Goal: Information Seeking & Learning: Learn about a topic

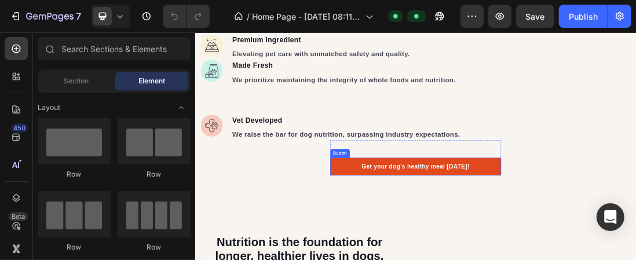
scroll to position [1216, 0]
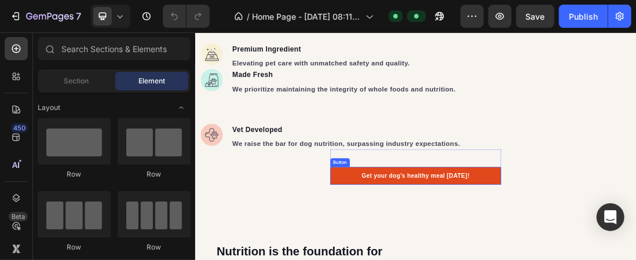
click at [442, 258] on link "Get your dog's healthy meal [DATE]!" at bounding box center [542, 258] width 269 height 28
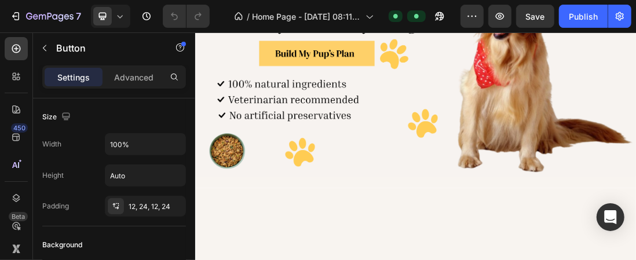
scroll to position [0, 0]
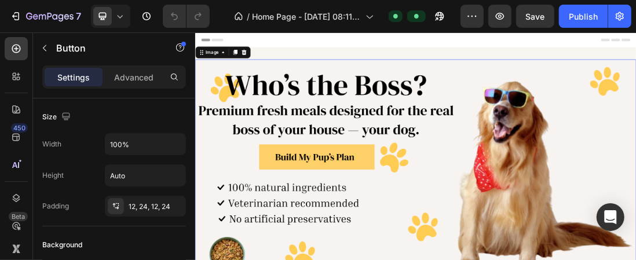
click at [418, 230] on img at bounding box center [542, 248] width 695 height 347
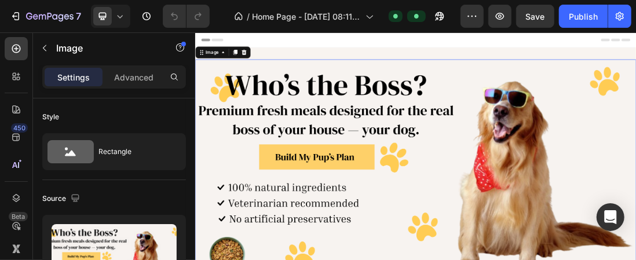
click at [418, 229] on img at bounding box center [542, 248] width 695 height 347
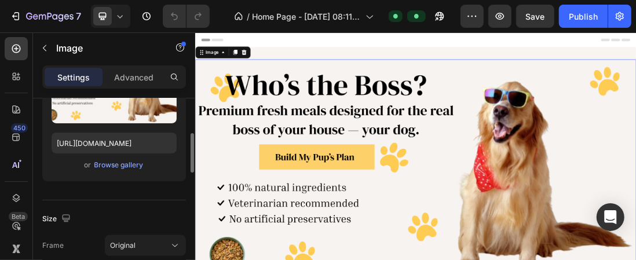
scroll to position [232, 0]
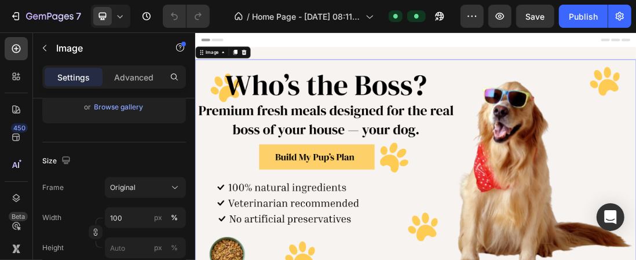
click at [635, 259] on img at bounding box center [542, 248] width 695 height 347
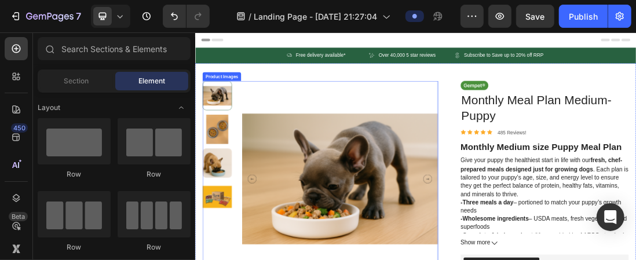
click at [554, 259] on icon "Carousel Next Arrow" at bounding box center [561, 264] width 14 height 14
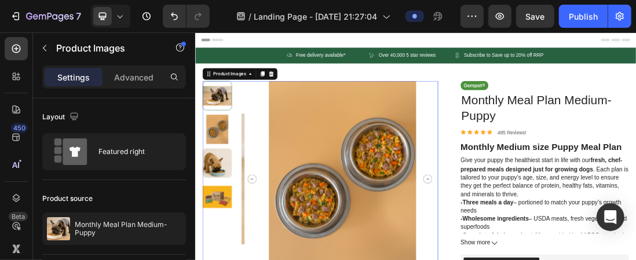
click at [559, 259] on icon "Carousel Next Arrow" at bounding box center [561, 263] width 5 height 3
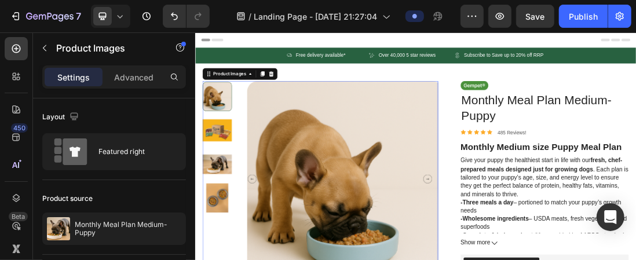
click at [559, 259] on icon "Carousel Next Arrow" at bounding box center [561, 263] width 5 height 3
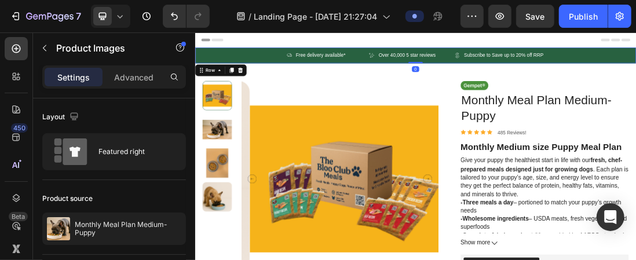
click at [272, 67] on div "Icon Free delivery available* Text Block Row Icon Over 40,000 5 star reviews Te…" at bounding box center [542, 68] width 695 height 25
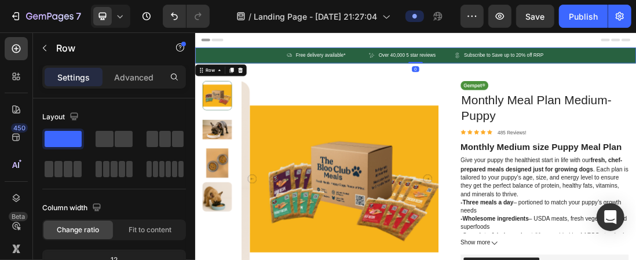
click at [272, 67] on div "Icon Free delivery available* Text Block Row Icon Over 40,000 5 star reviews Te…" at bounding box center [542, 68] width 695 height 25
click at [210, 99] on div "Row" at bounding box center [235, 92] width 81 height 19
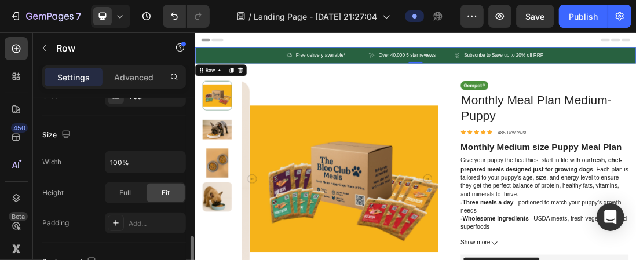
scroll to position [347, 0]
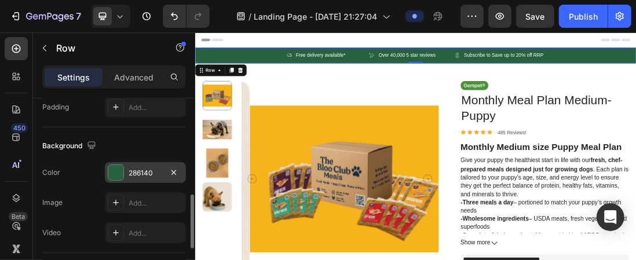
click at [119, 172] on div at bounding box center [115, 172] width 15 height 15
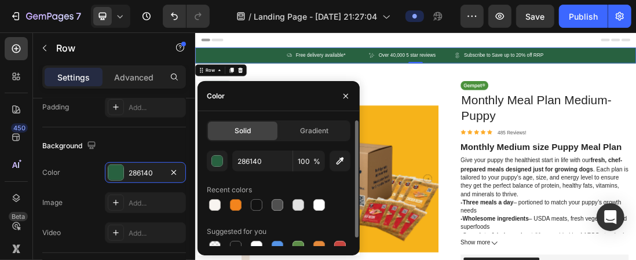
scroll to position [8, 0]
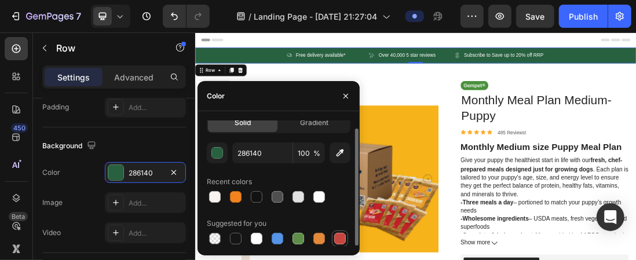
click at [337, 237] on div at bounding box center [340, 239] width 12 height 12
type input "C5453F"
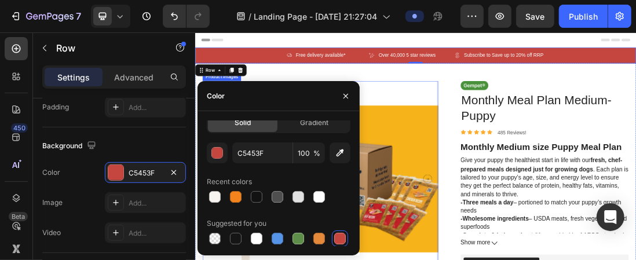
click at [491, 111] on img at bounding box center [434, 263] width 309 height 309
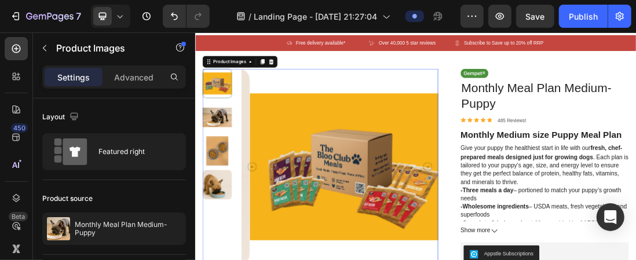
scroll to position [0, 0]
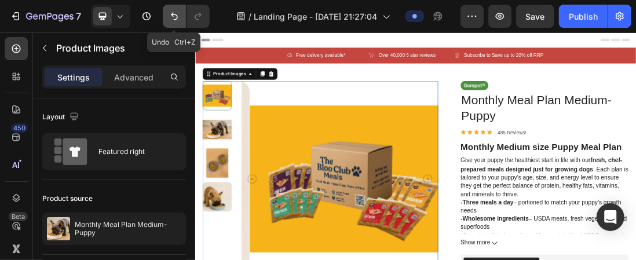
click at [170, 19] on icon "Undo/Redo" at bounding box center [175, 16] width 12 height 12
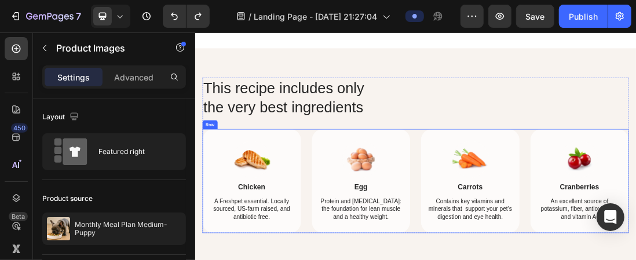
scroll to position [637, 0]
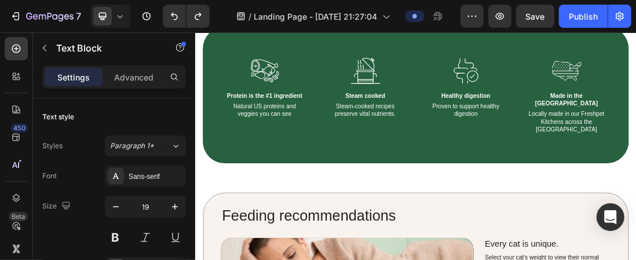
scroll to position [985, 0]
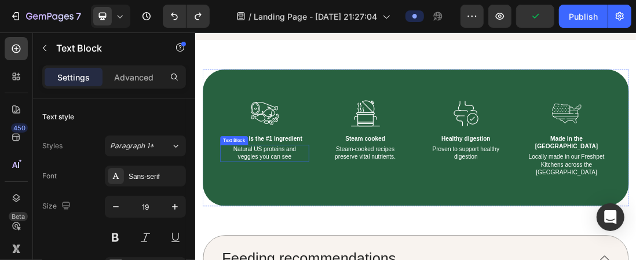
click at [281, 229] on p "Natural US proteins and veggies you can see" at bounding box center [303, 222] width 125 height 24
click at [504, 216] on p "Steam-cooked recipes preserve vital nutrients." at bounding box center [462, 222] width 125 height 24
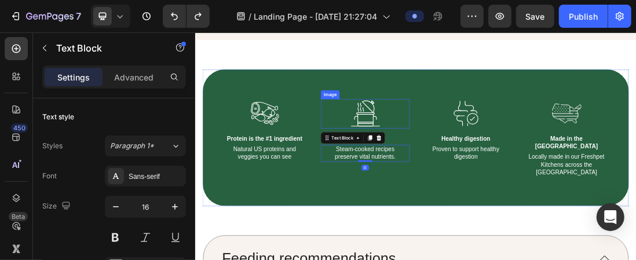
click at [444, 152] on img at bounding box center [463, 160] width 46 height 46
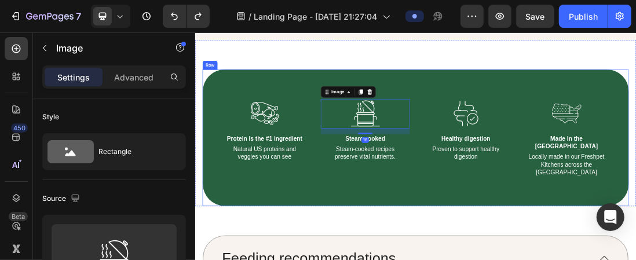
click at [583, 186] on div "Image Healthy digestion Text Block Proven to support healthy digestion Text Blo…" at bounding box center [621, 198] width 140 height 123
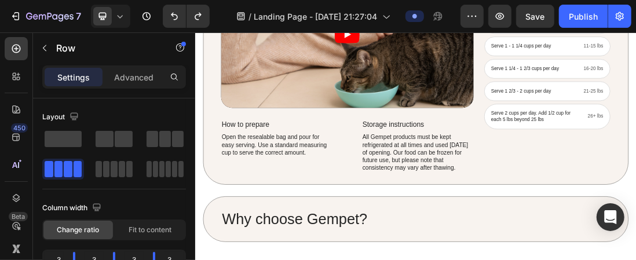
scroll to position [1737, 0]
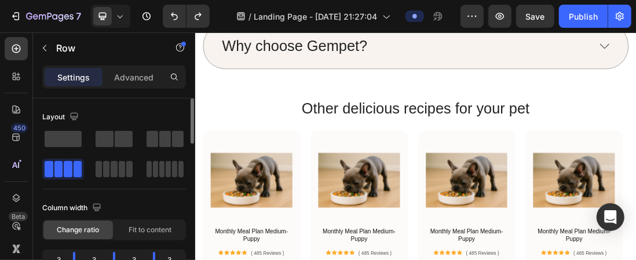
drag, startPoint x: 81, startPoint y: 135, endPoint x: 123, endPoint y: 185, distance: 65.8
click at [94, 148] on div at bounding box center [114, 154] width 144 height 51
drag, startPoint x: 203, startPoint y: 267, endPoint x: 215, endPoint y: 277, distance: 16.0
click at [215, 0] on html "7 Version history / Landing Page - Aug 27, 21:27:04 Preview Save Publish 450 Be…" at bounding box center [318, 0] width 636 height 0
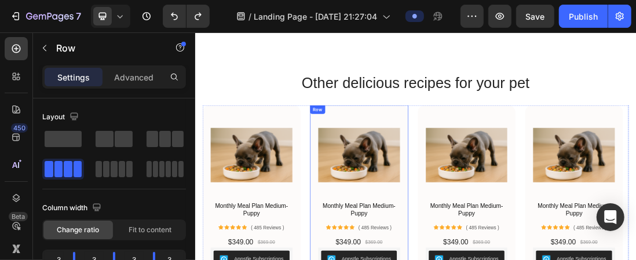
scroll to position [1679, 0]
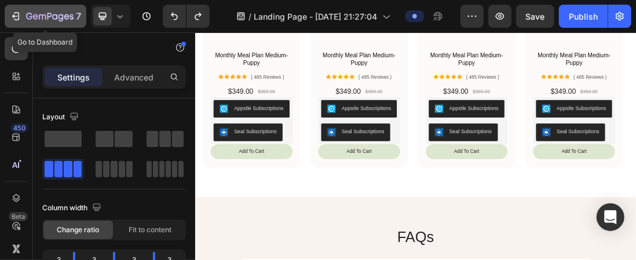
click at [27, 17] on icon "button" at bounding box center [29, 16] width 6 height 7
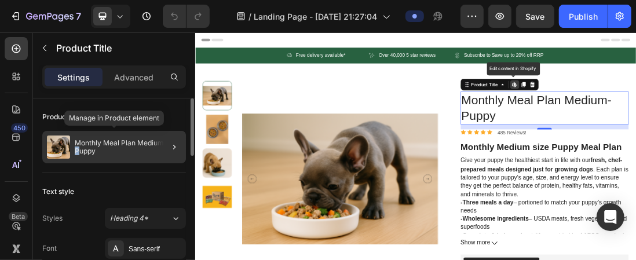
click at [78, 149] on p "Monthly Meal Plan Medium- Puppy" at bounding box center [128, 147] width 107 height 16
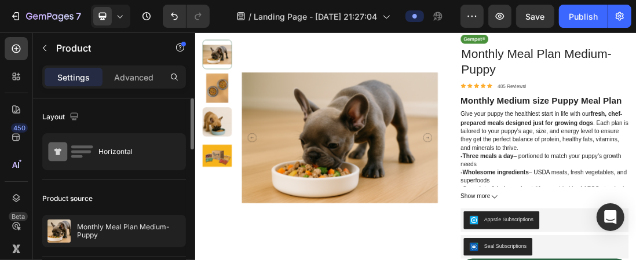
scroll to position [116, 0]
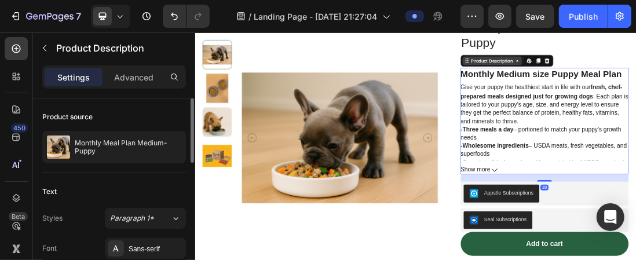
click at [621, 76] on icon at bounding box center [623, 76] width 9 height 9
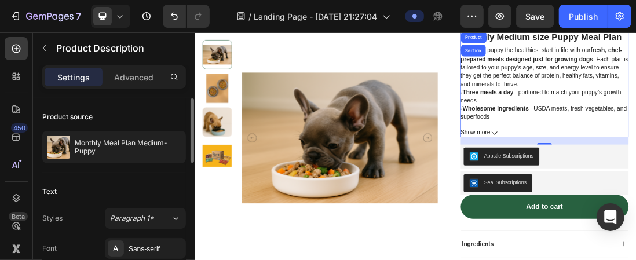
click at [635, 188] on span "Show more" at bounding box center [636, 191] width 47 height 12
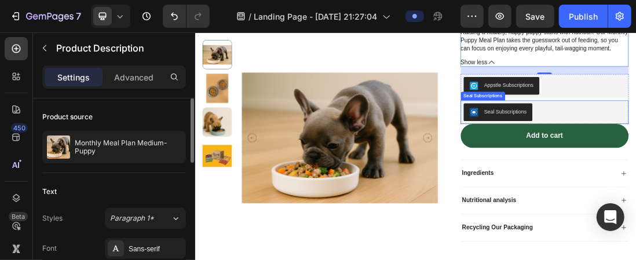
scroll to position [347, 0]
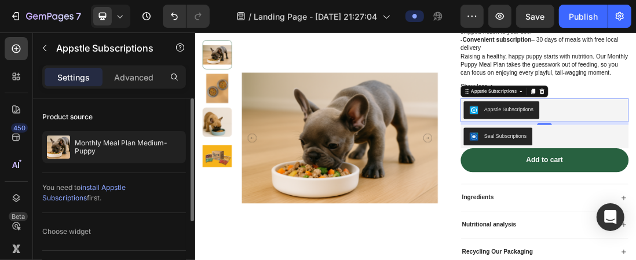
scroll to position [115, 0]
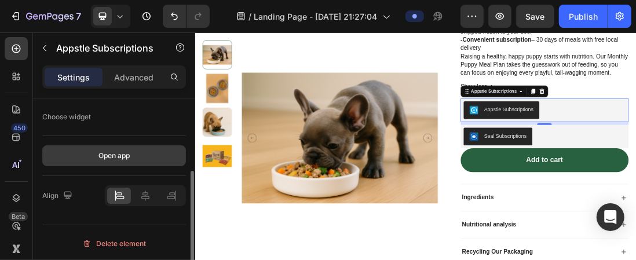
click at [124, 152] on div "Open app" at bounding box center [113, 156] width 31 height 10
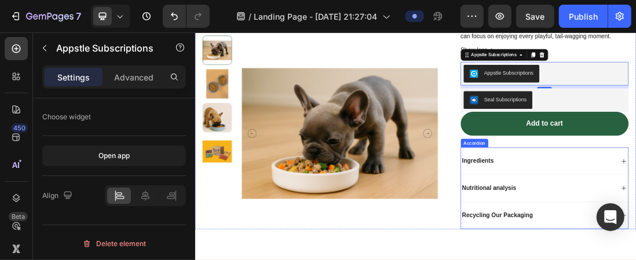
scroll to position [405, 0]
click at [635, 241] on p "Ingredients" at bounding box center [641, 235] width 50 height 12
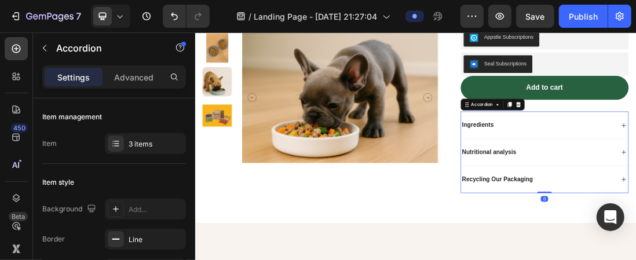
scroll to position [463, 0]
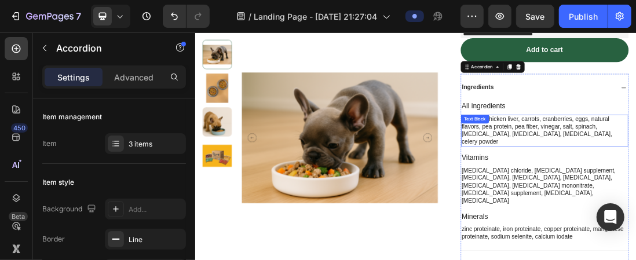
scroll to position [521, 0]
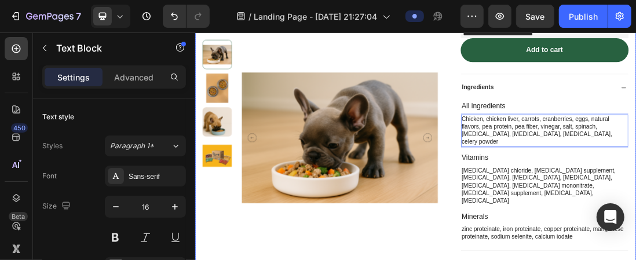
click at [603, 192] on div "Product Images Image Monthly Meal Plan Medium- Puppy Product Title Icon Icon Ic…" at bounding box center [542, 10] width 695 height 901
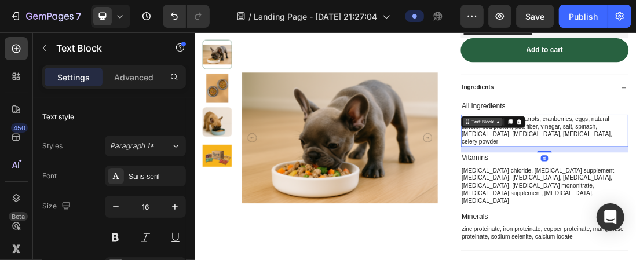
click at [617, 180] on div "Text Block" at bounding box center [648, 173] width 63 height 14
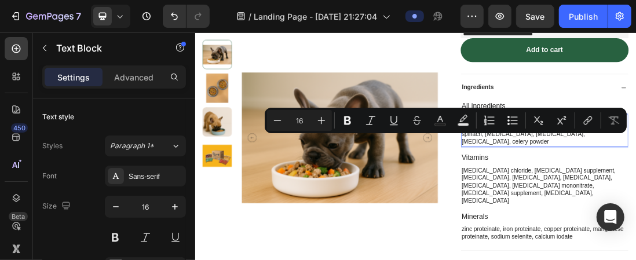
drag, startPoint x: 803, startPoint y: 196, endPoint x: 847, endPoint y: 196, distance: 44.6
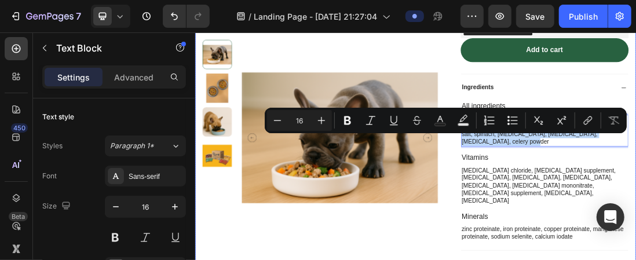
drag, startPoint x: 654, startPoint y: 229, endPoint x: 600, endPoint y: 162, distance: 86.1
click at [600, 162] on div "Product Images Image Monthly Meal Plan Medium- Puppy Product Title Icon Icon Ic…" at bounding box center [542, 10] width 695 height 901
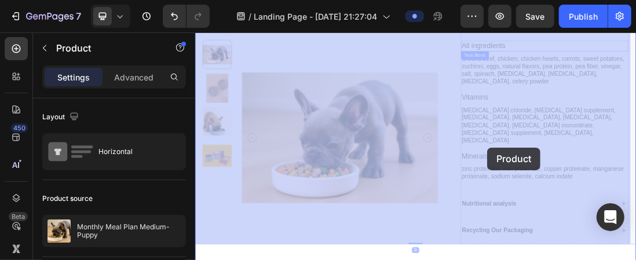
scroll to position [640, 0]
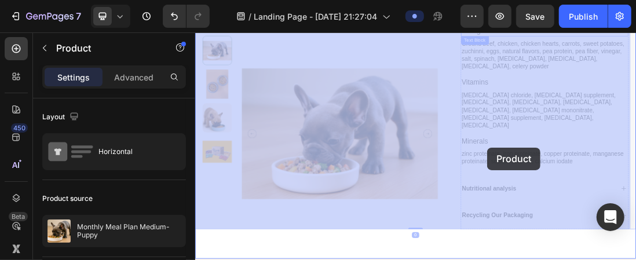
drag, startPoint x: 599, startPoint y: 134, endPoint x: 662, endPoint y: 164, distance: 69.7
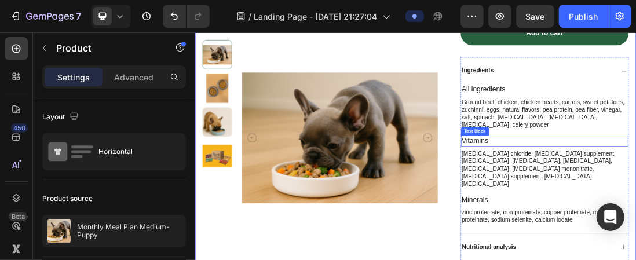
scroll to position [524, 0]
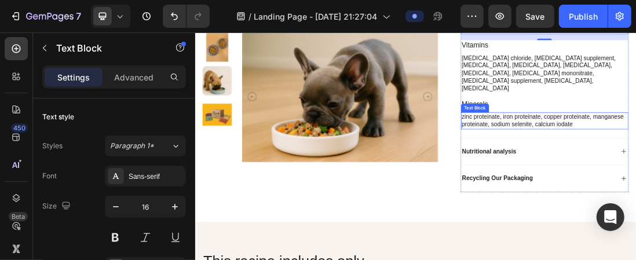
scroll to position [582, 0]
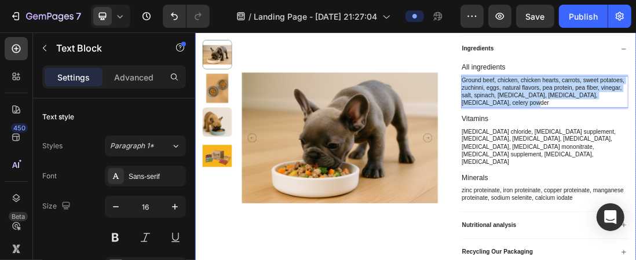
drag, startPoint x: 656, startPoint y: 167, endPoint x: 632, endPoint y: 111, distance: 60.8
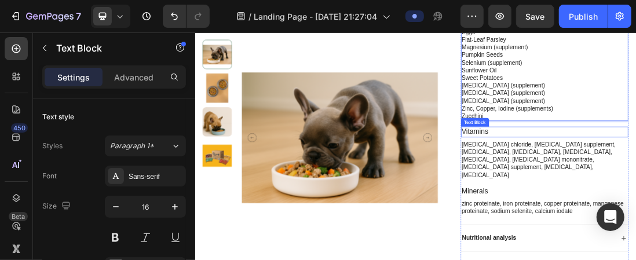
scroll to position [756, 0]
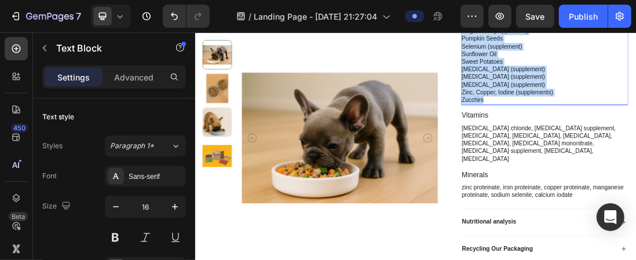
scroll to position [0, 0]
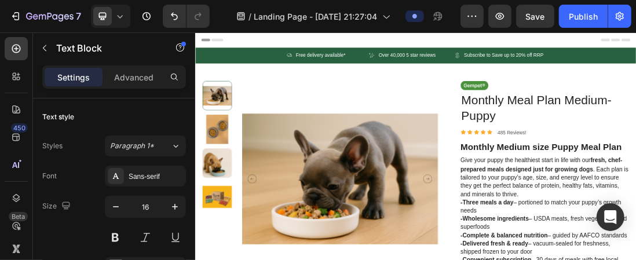
drag, startPoint x: 646, startPoint y: 162, endPoint x: 594, endPoint y: 63, distance: 111.9
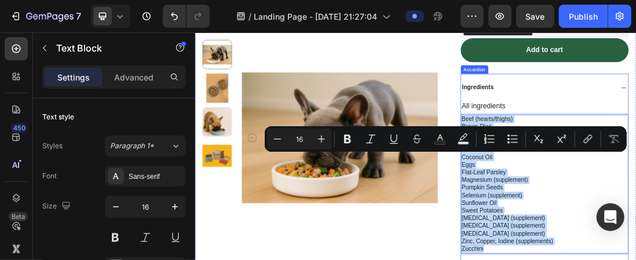
scroll to position [521, 0]
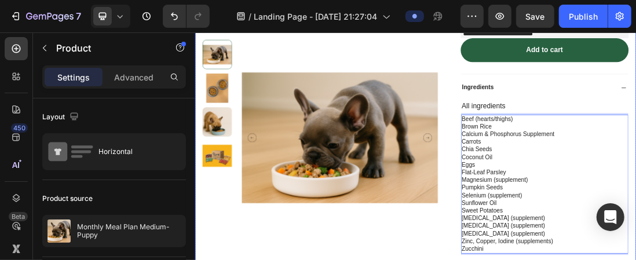
drag, startPoint x: 606, startPoint y: 185, endPoint x: 610, endPoint y: 191, distance: 7.1
click at [610, 191] on div "Product Images Image Monthly Meal Plan Medium- Puppy Product Title Icon Icon Ic…" at bounding box center [542, 95] width 695 height 1070
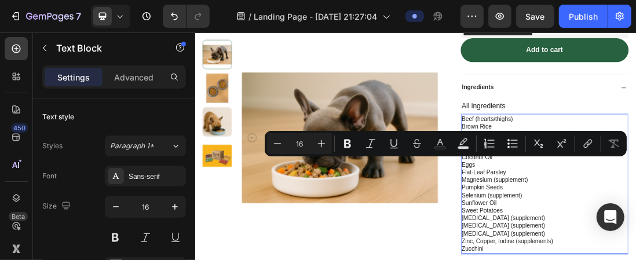
click at [478, 156] on div "Minus 16 Plus Bold Italic Underline Strikethrough Text Color Text Background Co…" at bounding box center [446, 143] width 362 height 25
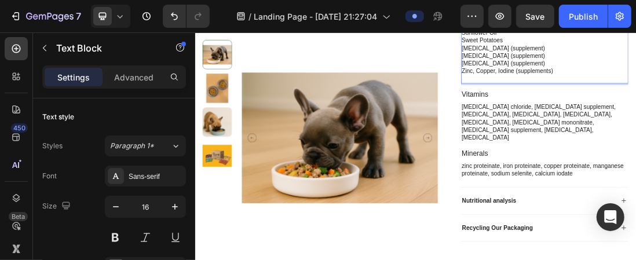
scroll to position [802, 0]
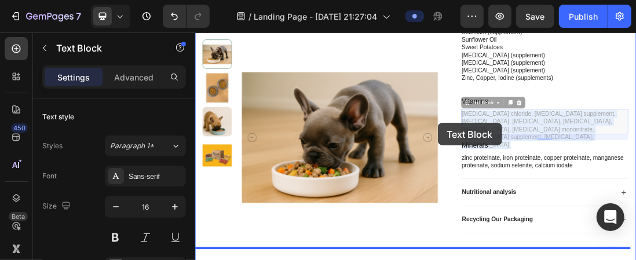
drag, startPoint x: 829, startPoint y: 209, endPoint x: 698, endPoint y: 199, distance: 131.9
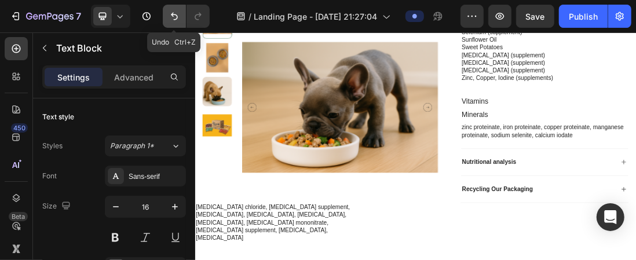
click at [179, 20] on icon "Undo/Redo" at bounding box center [175, 16] width 12 height 12
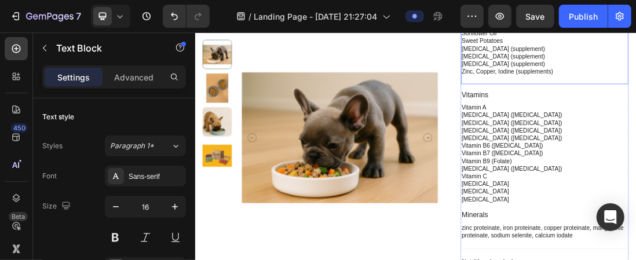
scroll to position [918, 0]
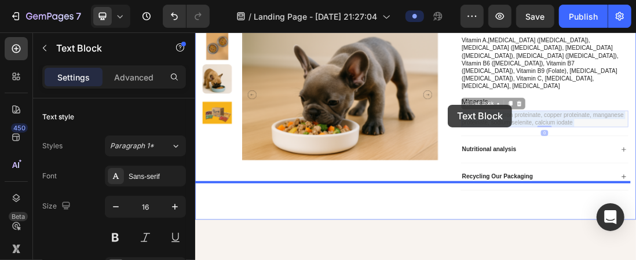
drag, startPoint x: 796, startPoint y: 166, endPoint x: 592, endPoint y: 147, distance: 204.2
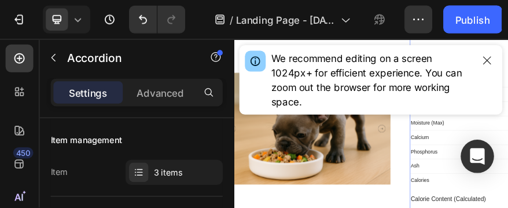
scroll to position [628, 0]
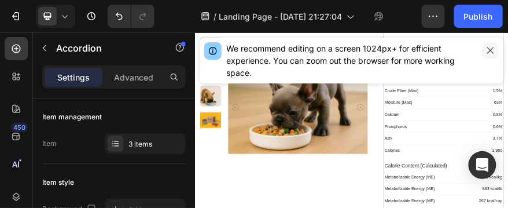
click at [489, 54] on icon "button" at bounding box center [490, 50] width 9 height 9
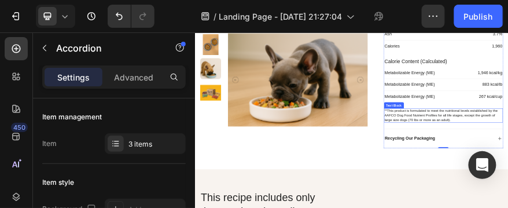
scroll to position [814, 0]
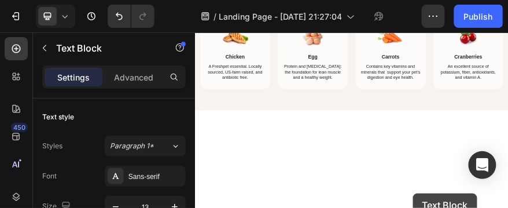
drag, startPoint x: 779, startPoint y: 299, endPoint x: 679, endPoint y: 381, distance: 128.8
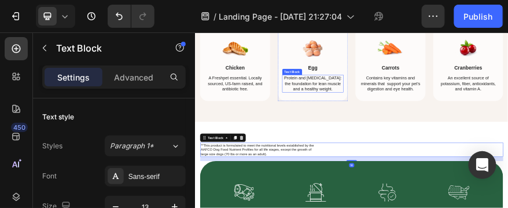
scroll to position [1379, 0]
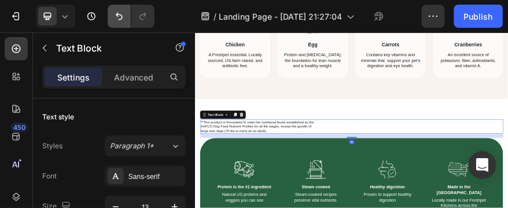
click at [115, 17] on icon "Undo/Redo" at bounding box center [120, 16] width 12 height 12
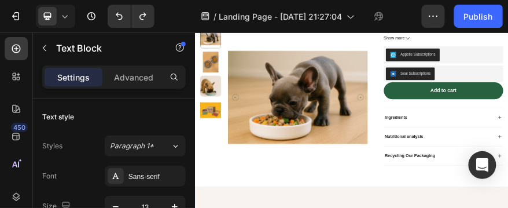
scroll to position [313, 0]
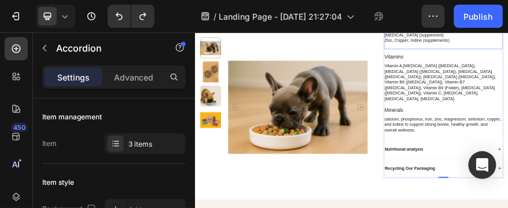
scroll to position [777, 0]
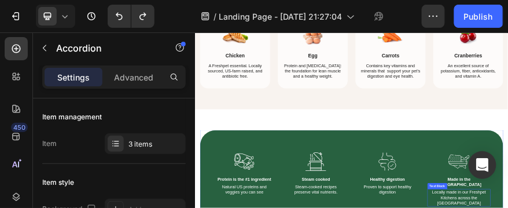
scroll to position [1147, 0]
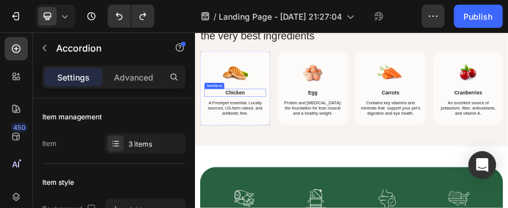
click at [301, 170] on p "Chicken" at bounding box center [284, 165] width 134 height 14
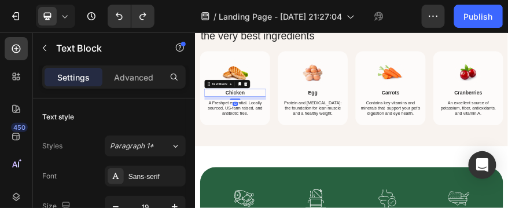
click at [301, 170] on p "Chicken" at bounding box center [284, 165] width 134 height 14
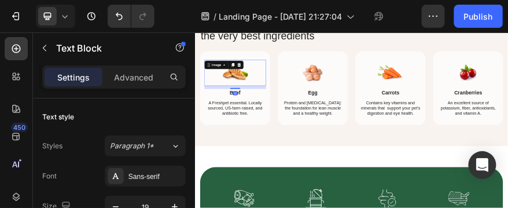
click at [287, 105] on div "Image 12" at bounding box center [283, 121] width 137 height 58
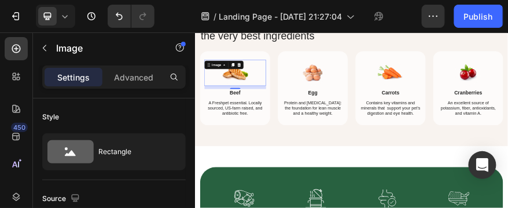
click at [258, 111] on div "Image" at bounding box center [258, 103] width 87 height 19
click at [252, 111] on div "Image" at bounding box center [258, 103] width 87 height 19
click at [251, 109] on div "Image" at bounding box center [242, 104] width 48 height 14
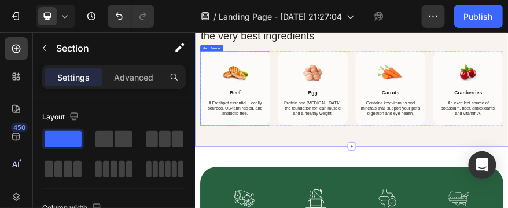
click at [294, 203] on p "A Freshpet essential. Locally sourced, US-farm raised, and antibiotic free." at bounding box center [284, 200] width 134 height 36
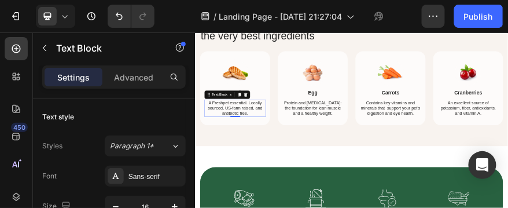
click at [325, 200] on p "A Freshpet essential. Locally sourced, US-farm raised, and antibiotic free." at bounding box center [284, 200] width 134 height 36
click at [327, 198] on p "A Freshpet essential. Locally sourced, US-farm raised, and antibiotic free." at bounding box center [284, 200] width 134 height 36
click at [261, 199] on p "A Freshpet essential. Locally sourced, US-farm raised, and antibiotic free." at bounding box center [284, 200] width 134 height 36
click at [327, 199] on p "A Freshpet essential. Locally sourced, US-farm raised, and antibiotic free." at bounding box center [284, 200] width 134 height 36
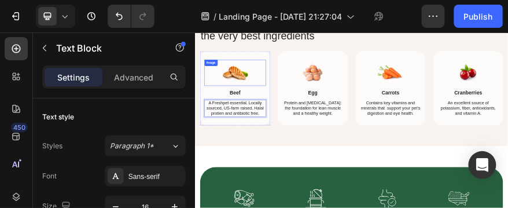
click at [283, 124] on img at bounding box center [284, 121] width 58 height 58
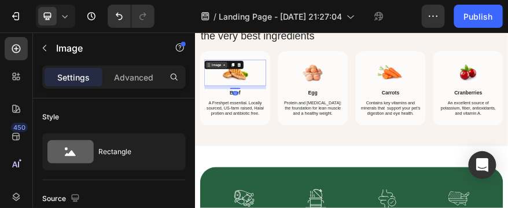
click at [243, 109] on div "Image" at bounding box center [242, 104] width 48 height 14
click at [294, 105] on icon at bounding box center [292, 103] width 9 height 9
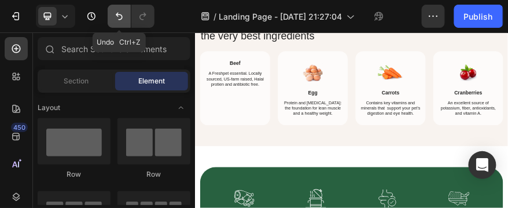
click at [117, 21] on icon "Undo/Redo" at bounding box center [120, 16] width 12 height 12
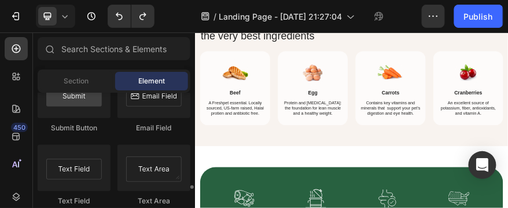
scroll to position [3243, 0]
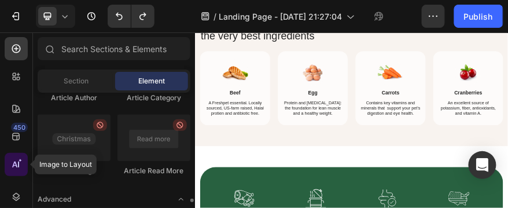
click at [9, 162] on div at bounding box center [16, 164] width 23 height 23
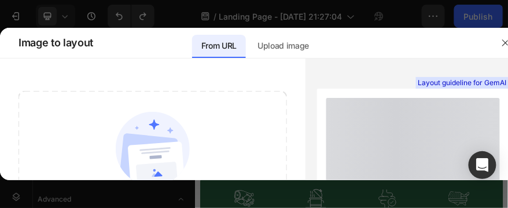
scroll to position [120, 0]
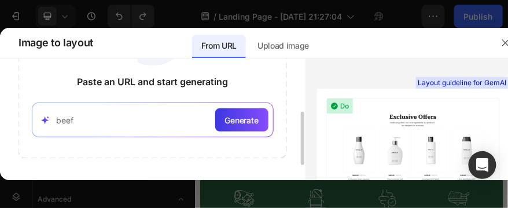
type input "beef"
click at [244, 126] on div "Generate" at bounding box center [241, 119] width 53 height 23
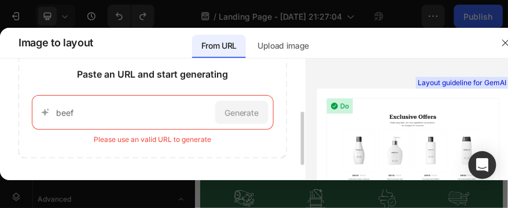
click at [140, 115] on input "beef" at bounding box center [133, 113] width 155 height 12
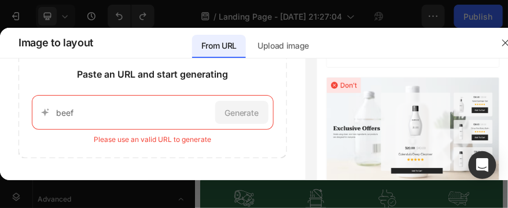
scroll to position [0, 0]
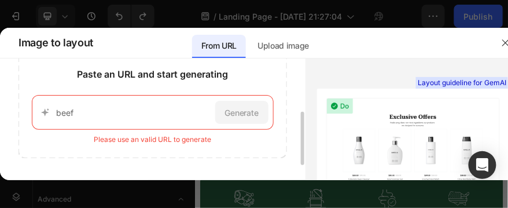
click at [159, 109] on input "beef" at bounding box center [133, 113] width 155 height 12
drag, startPoint x: 505, startPoint y: 43, endPoint x: 682, endPoint y: 24, distance: 178.2
click at [505, 43] on icon "button" at bounding box center [506, 42] width 6 height 6
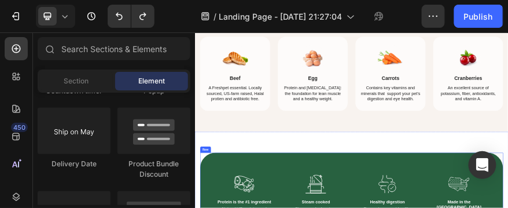
scroll to position [777, 0]
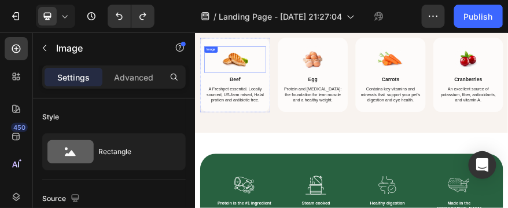
click at [278, 94] on img at bounding box center [284, 92] width 58 height 58
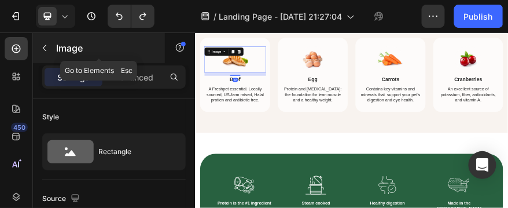
click at [63, 51] on p "Image" at bounding box center [105, 48] width 98 height 14
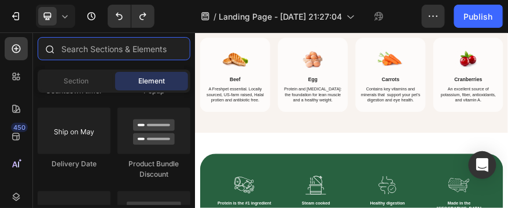
click at [64, 51] on input "text" at bounding box center [114, 48] width 153 height 23
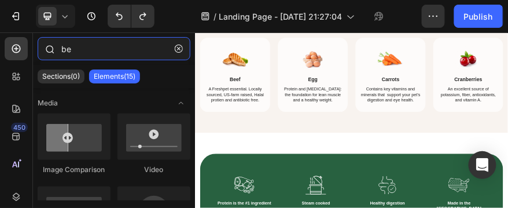
type input "b"
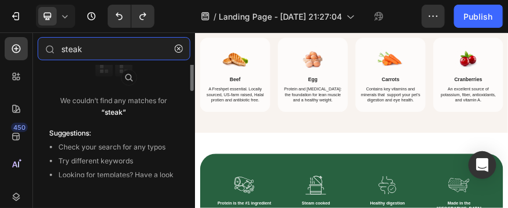
scroll to position [0, 0]
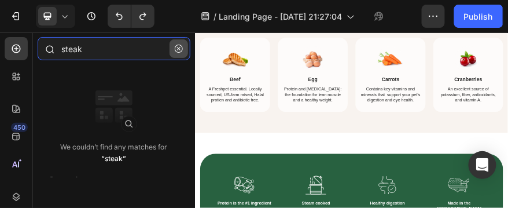
type input "steak"
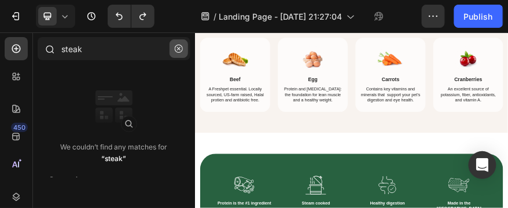
click at [178, 49] on icon "button" at bounding box center [179, 49] width 8 height 8
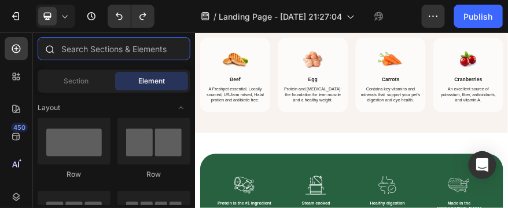
click at [96, 49] on input "text" at bounding box center [114, 48] width 153 height 23
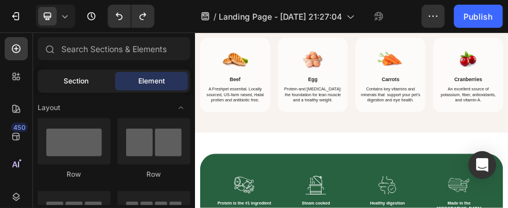
click at [82, 84] on span "Section" at bounding box center [76, 81] width 25 height 10
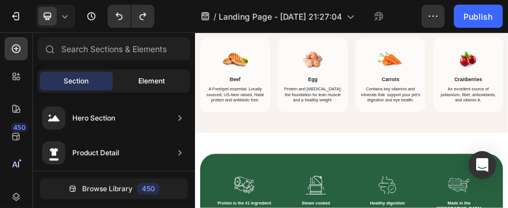
click at [156, 87] on div "Element" at bounding box center [151, 81] width 73 height 19
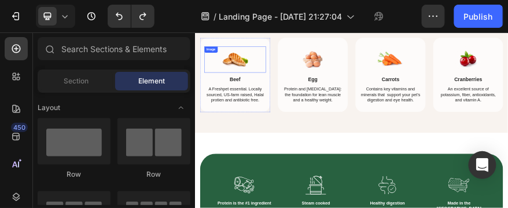
click at [279, 98] on img at bounding box center [284, 92] width 58 height 58
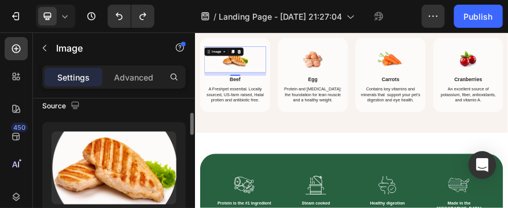
scroll to position [139, 0]
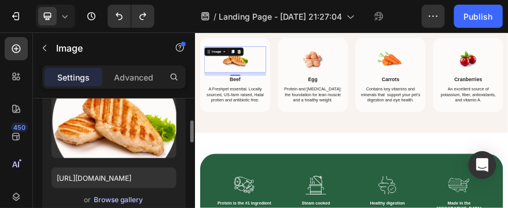
click at [113, 197] on div "Browse gallery" at bounding box center [118, 200] width 49 height 10
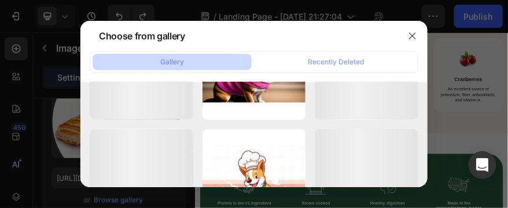
scroll to position [2714, 0]
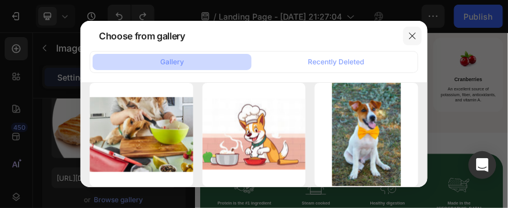
click at [411, 35] on icon "button" at bounding box center [412, 35] width 9 height 9
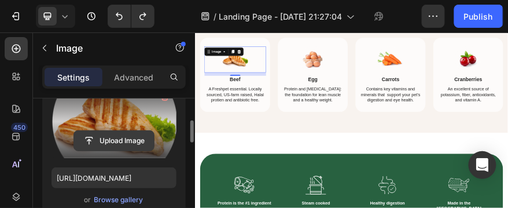
click at [108, 141] on input "file" at bounding box center [114, 141] width 80 height 20
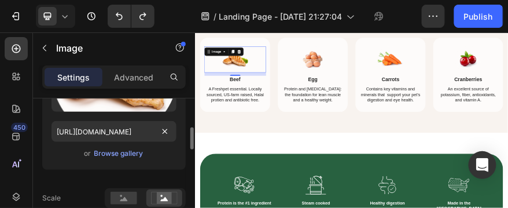
scroll to position [93, 0]
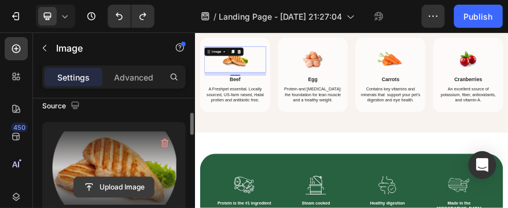
click at [127, 183] on input "file" at bounding box center [114, 187] width 80 height 20
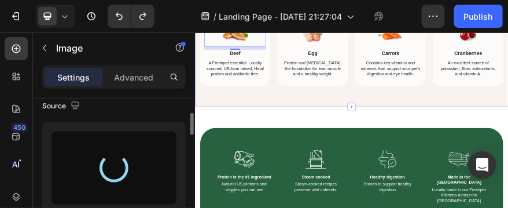
type input "https://cdn.shopify.com/s/files/1/0269/1121/1580/files/gempages_576238297542558…"
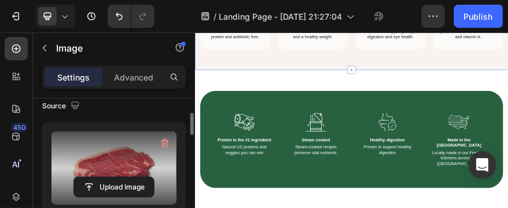
scroll to position [777, 0]
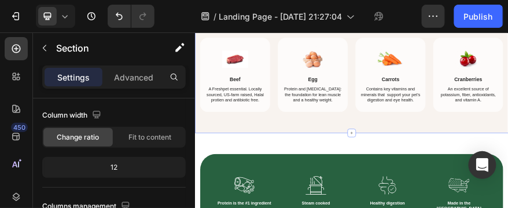
scroll to position [0, 0]
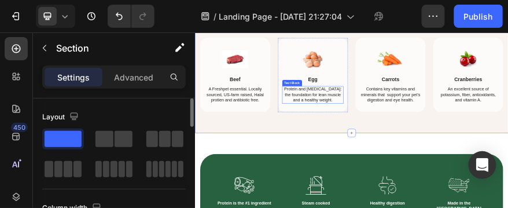
click at [483, 165] on p "Protein and [MEDICAL_DATA]: the foundation for lean muscle and a healthy weight." at bounding box center [456, 170] width 134 height 36
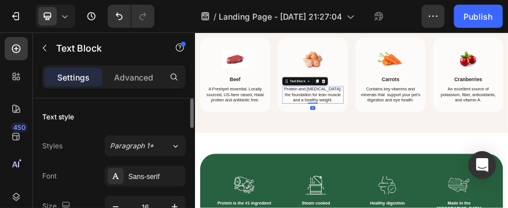
click at [487, 182] on p "Protein and [MEDICAL_DATA]: the foundation for lean muscle and a healthy weight." at bounding box center [456, 170] width 134 height 36
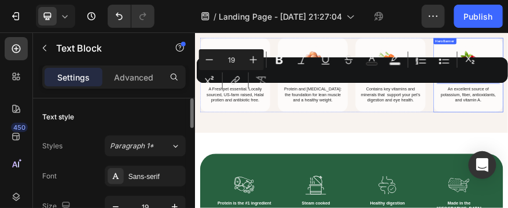
drag, startPoint x: 829, startPoint y: 134, endPoint x: 760, endPoint y: 148, distance: 69.6
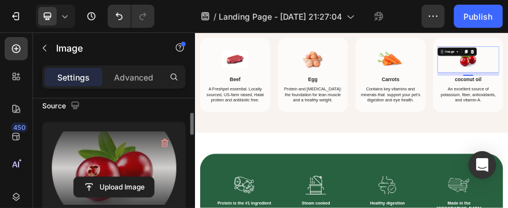
click at [94, 160] on label at bounding box center [114, 167] width 125 height 73
click at [94, 177] on input "file" at bounding box center [114, 187] width 80 height 20
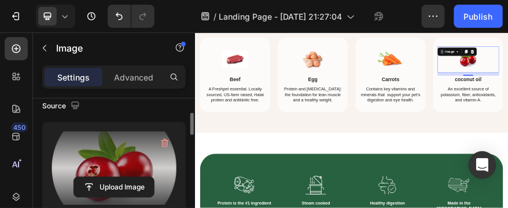
click at [122, 155] on label at bounding box center [114, 167] width 125 height 73
click at [122, 177] on input "file" at bounding box center [114, 187] width 80 height 20
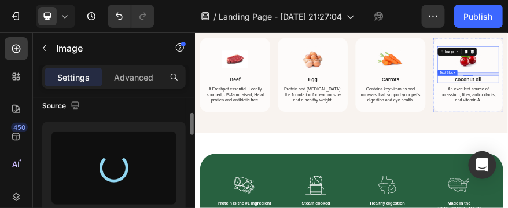
type input "https://cdn.shopify.com/s/files/1/0269/1121/1580/files/gempages_576238297542558…"
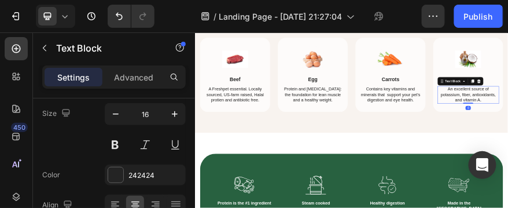
scroll to position [0, 0]
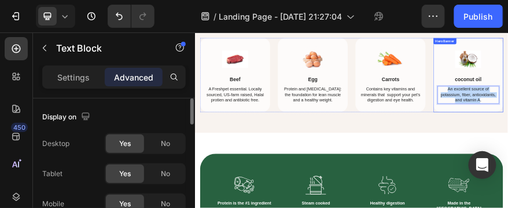
drag, startPoint x: 821, startPoint y: 180, endPoint x: 742, endPoint y: 149, distance: 84.5
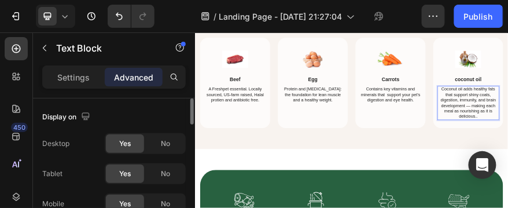
drag, startPoint x: 789, startPoint y: 194, endPoint x: 819, endPoint y: 219, distance: 39.1
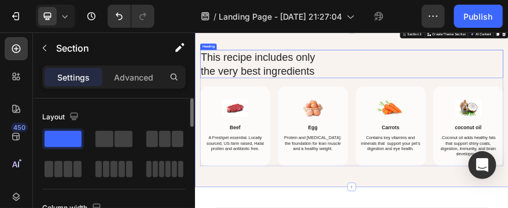
scroll to position [684, 0]
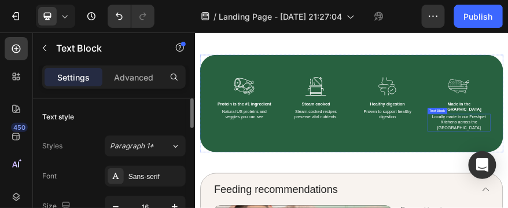
scroll to position [1008, 0]
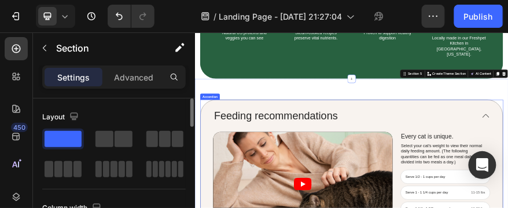
scroll to position [1240, 0]
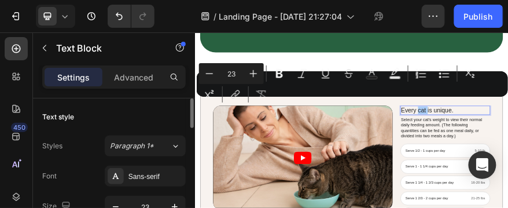
click at [424, 103] on div "Minus 23 Plus Bold Italic Underline Strikethrough Text Color Text Background Co…" at bounding box center [352, 84] width 307 height 42
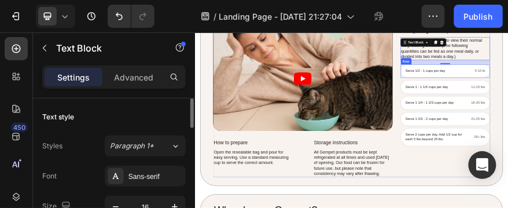
scroll to position [1286, 0]
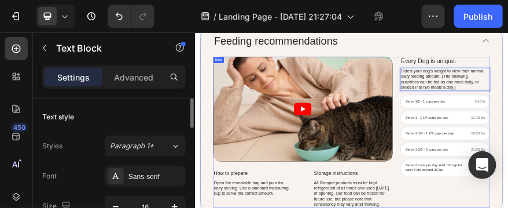
scroll to position [1333, 0]
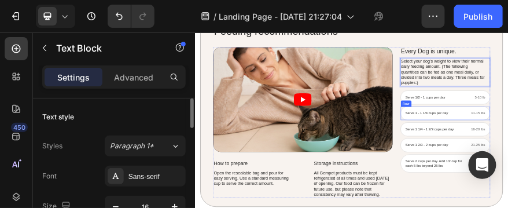
scroll to position [1379, 0]
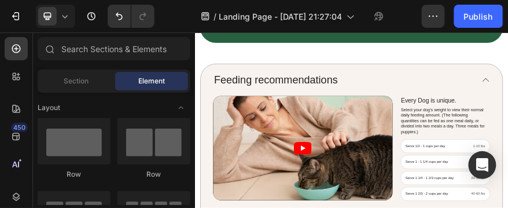
scroll to position [1194, 0]
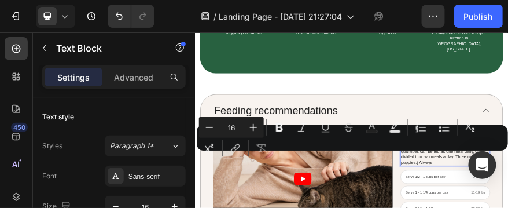
drag, startPoint x: 726, startPoint y: 279, endPoint x: 690, endPoint y: 284, distance: 36.2
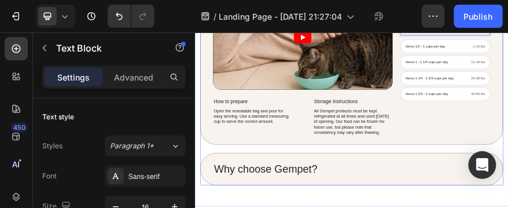
scroll to position [1472, 0]
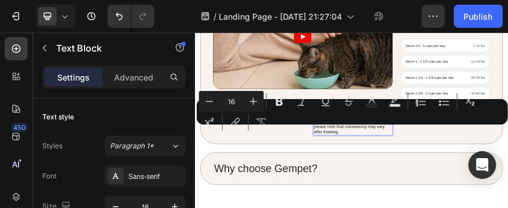
drag, startPoint x: 563, startPoint y: 226, endPoint x: 605, endPoint y: 230, distance: 41.9
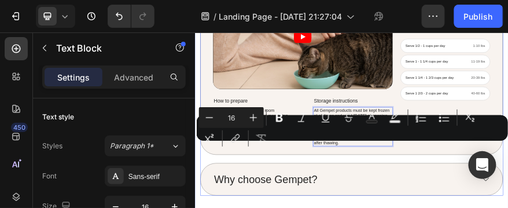
drag, startPoint x: 458, startPoint y: 261, endPoint x: 629, endPoint y: 298, distance: 175.4
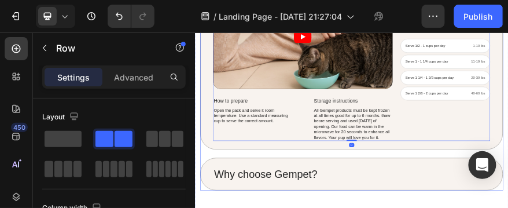
scroll to position [1564, 0]
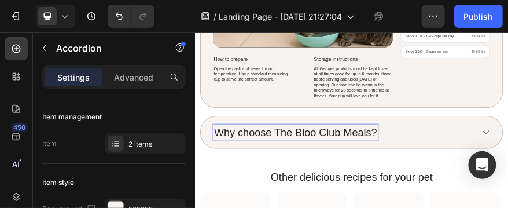
drag, startPoint x: 302, startPoint y: 243, endPoint x: 303, endPoint y: 250, distance: 7.0
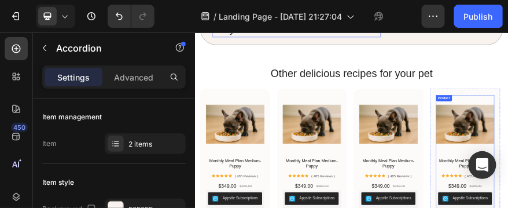
scroll to position [1842, 0]
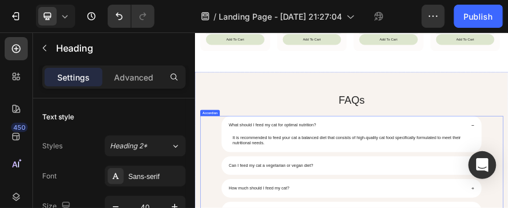
scroll to position [2213, 0]
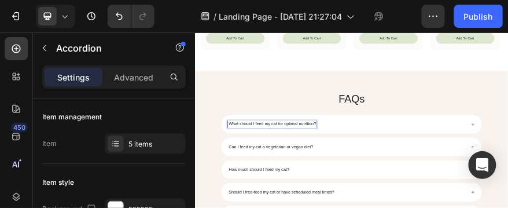
drag, startPoint x: 767, startPoint y: 236, endPoint x: 747, endPoint y: 239, distance: 19.9
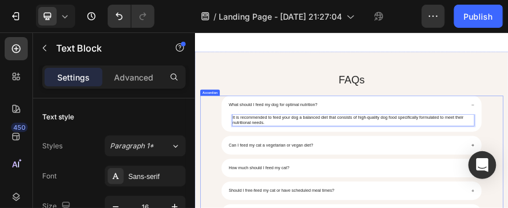
scroll to position [2259, 0]
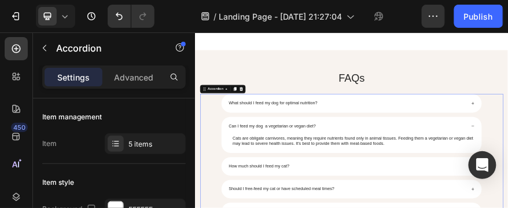
scroll to position [2305, 0]
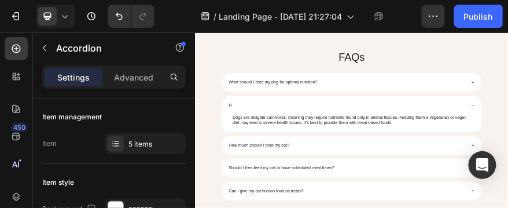
scroll to position [2304, 0]
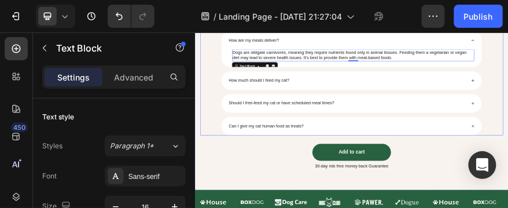
scroll to position [2412, 0]
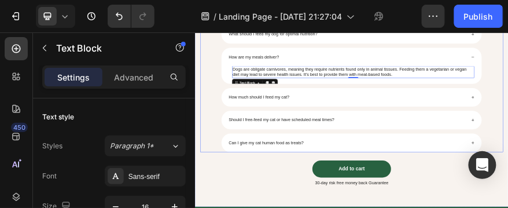
click at [306, 175] on p "How much should I feed my cat?" at bounding box center [336, 176] width 134 height 12
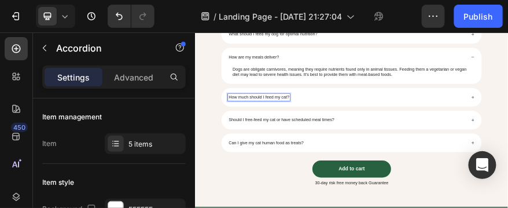
click at [395, 174] on p "How much should I feed my cat?" at bounding box center [336, 176] width 134 height 12
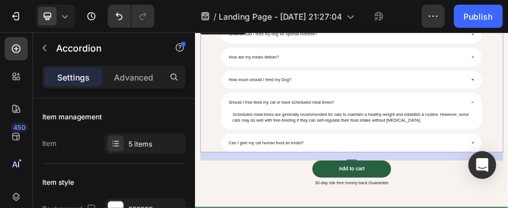
click at [346, 187] on p "Should I free-feed my cat or have scheduled meal times?" at bounding box center [386, 187] width 235 height 12
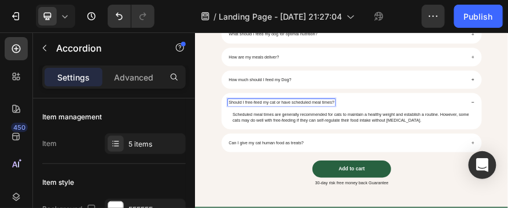
click at [371, 183] on p "Should I free-feed my cat or have scheduled meal times?" at bounding box center [386, 187] width 235 height 12
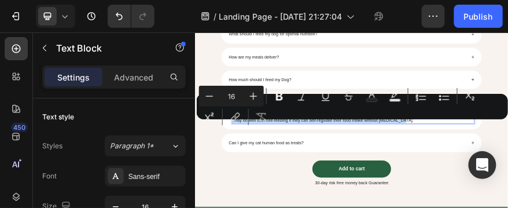
drag, startPoint x: 733, startPoint y: 214, endPoint x: 733, endPoint y: 222, distance: 8.1
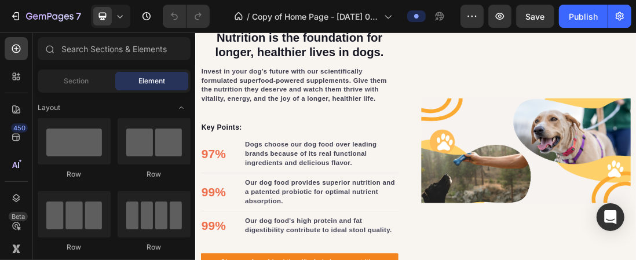
scroll to position [1304, 0]
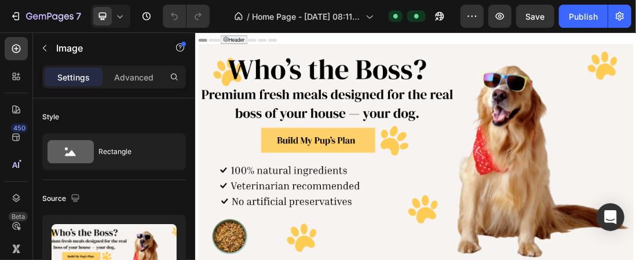
scroll to position [174, 0]
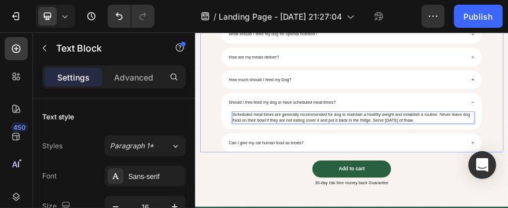
scroll to position [2458, 0]
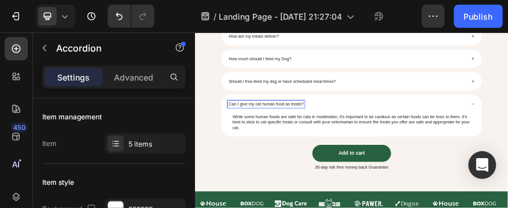
click at [338, 193] on p "Can I give my cat human food as treats?" at bounding box center [352, 191] width 166 height 12
click at [292, 188] on p "Can I give my cat human food as treats?" at bounding box center [352, 191] width 166 height 12
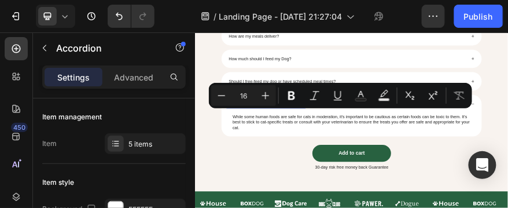
drag, startPoint x: 284, startPoint y: 190, endPoint x: 446, endPoint y: 194, distance: 162.2
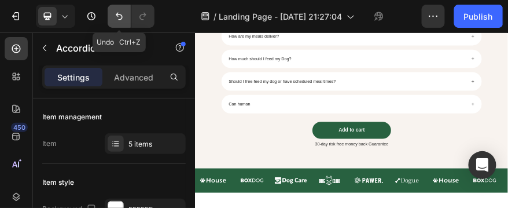
click at [119, 16] on icon "Undo/Redo" at bounding box center [120, 16] width 12 height 12
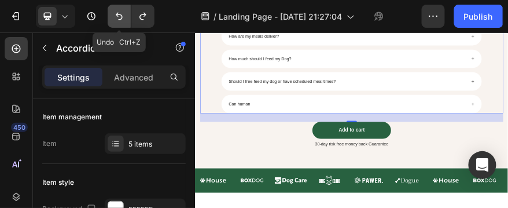
click at [119, 16] on icon "Undo/Redo" at bounding box center [120, 16] width 12 height 12
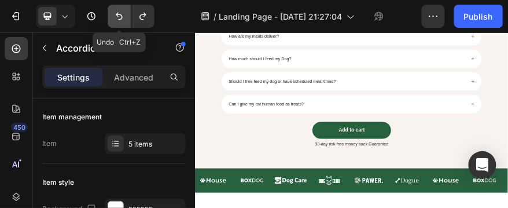
click at [117, 17] on icon "Undo/Redo" at bounding box center [120, 16] width 12 height 12
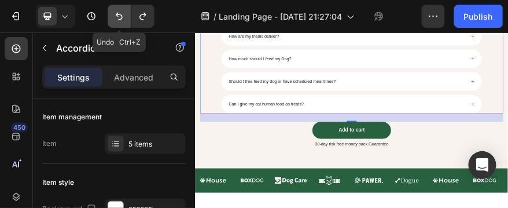
click at [117, 17] on icon "Undo/Redo" at bounding box center [120, 16] width 12 height 12
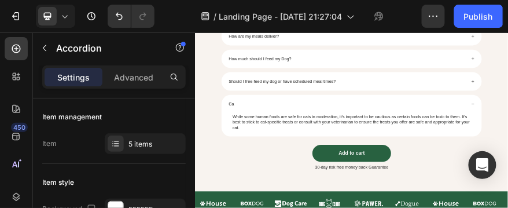
scroll to position [2457, 0]
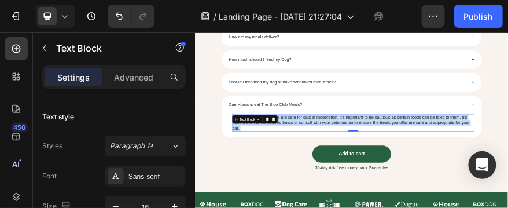
drag, startPoint x: 416, startPoint y: 225, endPoint x: 396, endPoint y: 232, distance: 21.4
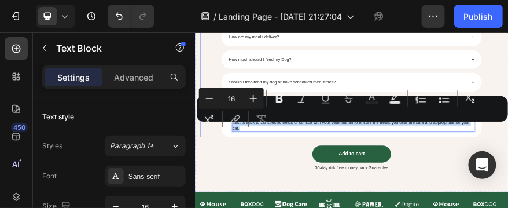
drag, startPoint x: 306, startPoint y: 244, endPoint x: 424, endPoint y: 145, distance: 154.2
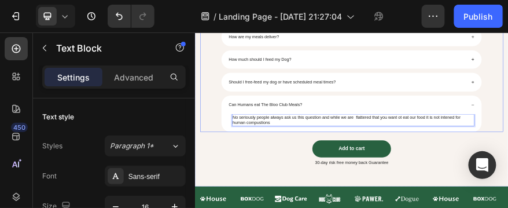
drag, startPoint x: 378, startPoint y: 230, endPoint x: 266, endPoint y: 198, distance: 115.8
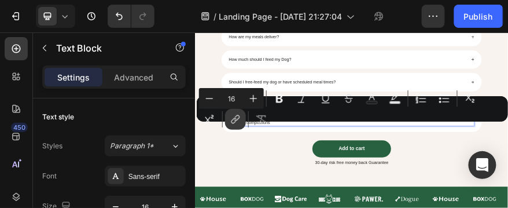
copy p "No seriously people always ask us this question and while we are flattered that…"
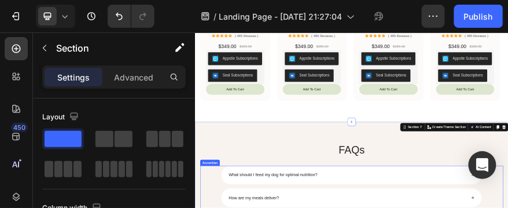
scroll to position [1993, 0]
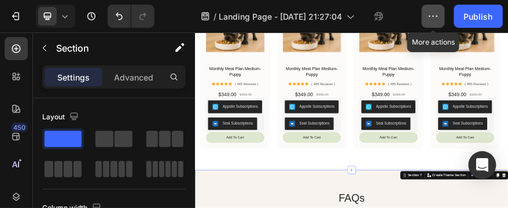
click at [438, 15] on icon "button" at bounding box center [434, 16] width 12 height 12
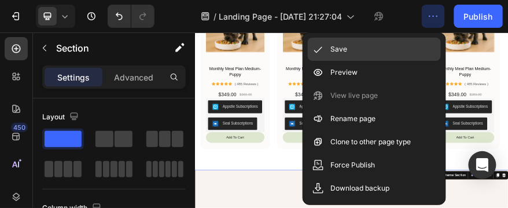
click at [317, 47] on icon at bounding box center [319, 49] width 12 height 12
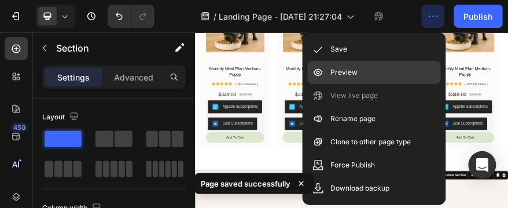
click at [335, 72] on p "Preview" at bounding box center [344, 73] width 27 height 12
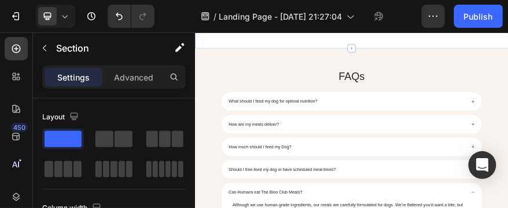
scroll to position [2271, 0]
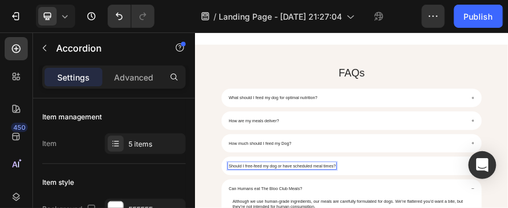
scroll to position [2364, 0]
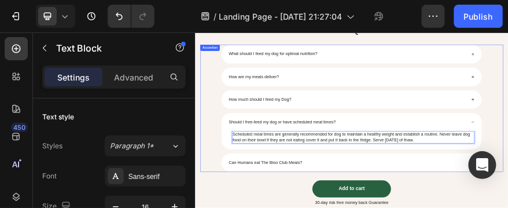
scroll to position [2364, 0]
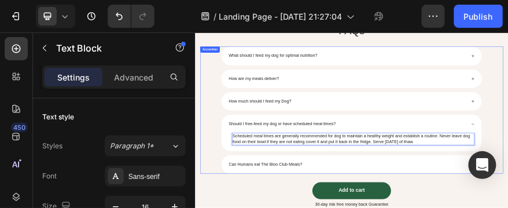
click at [368, 182] on p "How much should I feed my Dog?" at bounding box center [338, 185] width 139 height 12
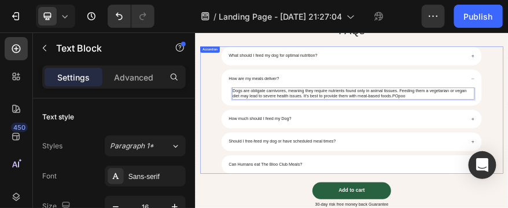
click at [319, 134] on p "How are my meals deliver?" at bounding box center [325, 135] width 112 height 12
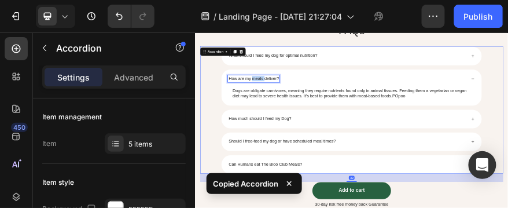
click at [319, 134] on p "How are my meals deliver?" at bounding box center [325, 135] width 112 height 12
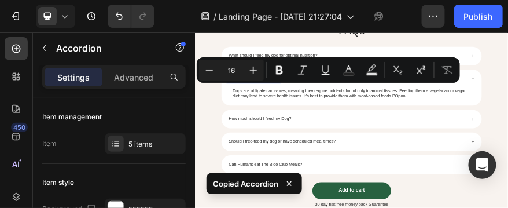
click at [251, 79] on button "Plus" at bounding box center [253, 70] width 21 height 21
click at [204, 69] on icon "Editor contextual toolbar" at bounding box center [210, 70] width 12 height 12
type input "16"
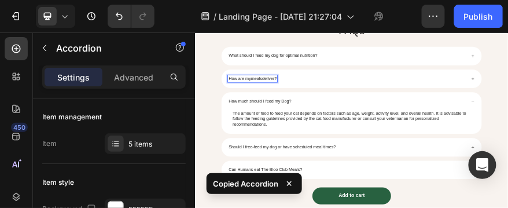
click at [347, 133] on p "How are my meals deliver?" at bounding box center [322, 135] width 107 height 12
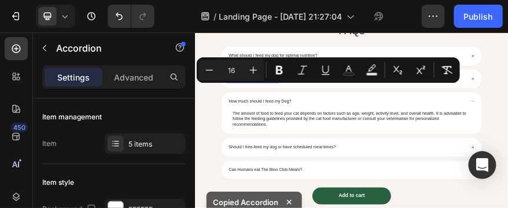
copy p "How are my meals deliver?"
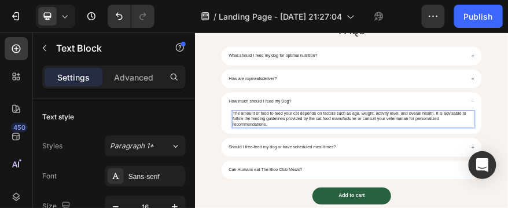
drag, startPoint x: 363, startPoint y: 232, endPoint x: 362, endPoint y: 240, distance: 8.1
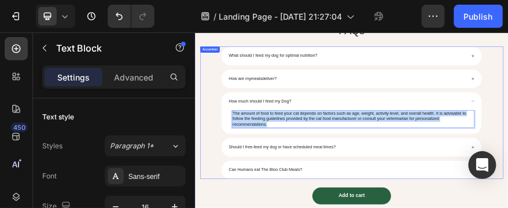
drag, startPoint x: 362, startPoint y: 240, endPoint x: 258, endPoint y: 207, distance: 109.2
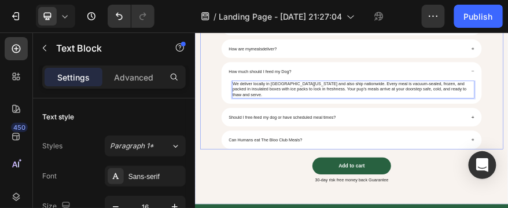
scroll to position [2410, 0]
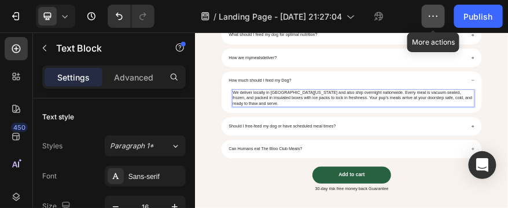
click at [433, 16] on icon "button" at bounding box center [434, 16] width 12 height 12
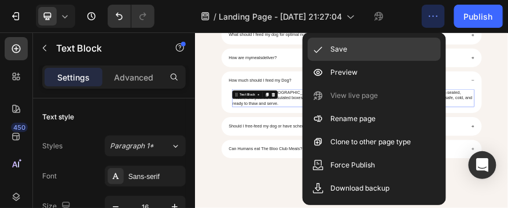
click at [352, 61] on div "Save" at bounding box center [374, 72] width 133 height 23
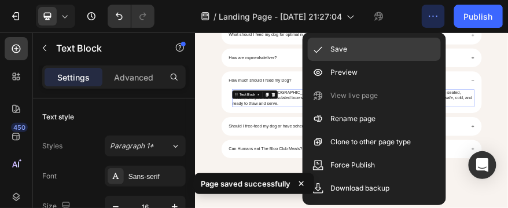
click at [334, 44] on p "Save" at bounding box center [339, 49] width 17 height 12
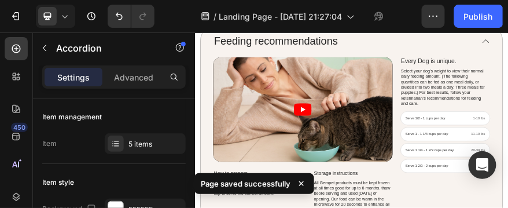
scroll to position [1228, 0]
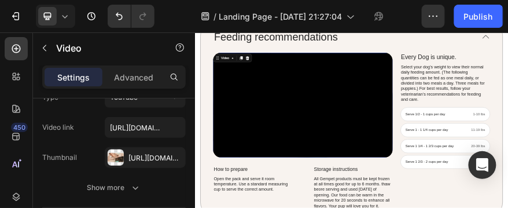
scroll to position [0, 0]
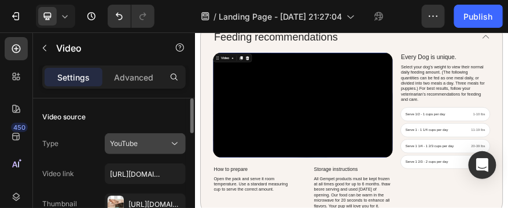
click at [123, 151] on button "YouTube" at bounding box center [145, 143] width 81 height 21
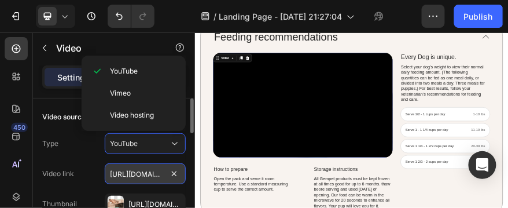
click at [133, 175] on input "[URL][DOMAIN_NAME]" at bounding box center [145, 173] width 81 height 21
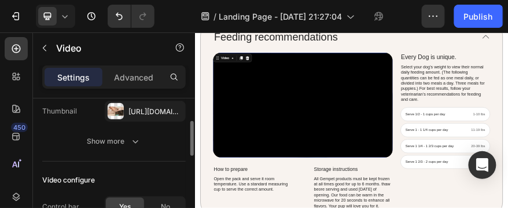
scroll to position [46, 0]
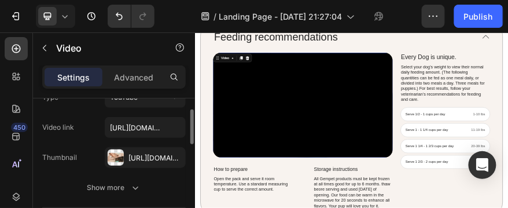
click at [136, 156] on div "[URL][DOMAIN_NAME]" at bounding box center [156, 158] width 54 height 10
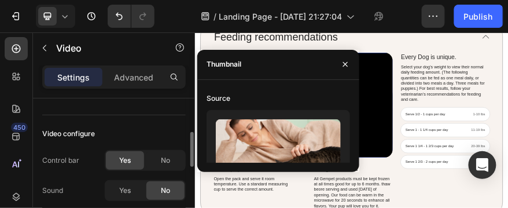
scroll to position [0, 0]
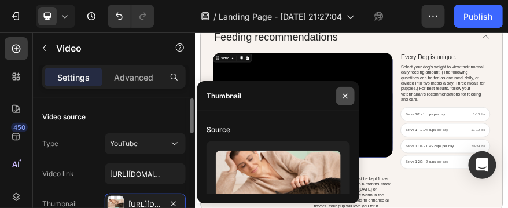
click at [345, 93] on icon "button" at bounding box center [345, 96] width 9 height 9
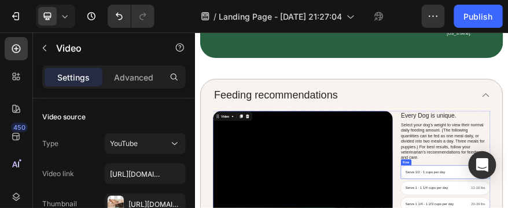
scroll to position [1320, 0]
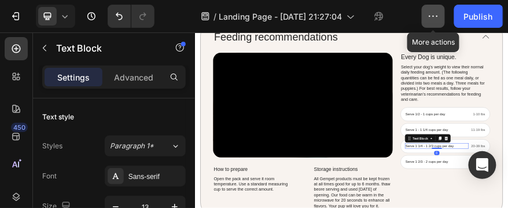
click at [434, 14] on icon "button" at bounding box center [434, 16] width 12 height 12
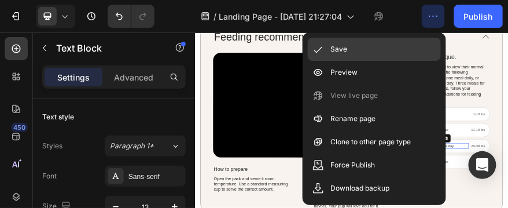
click at [332, 44] on p "Save" at bounding box center [339, 49] width 17 height 12
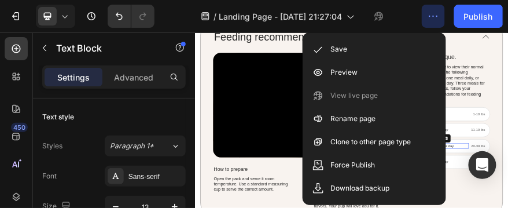
click at [182, 19] on div "/ Landing Page - [DATE] 21:27:04" at bounding box center [293, 16] width 258 height 23
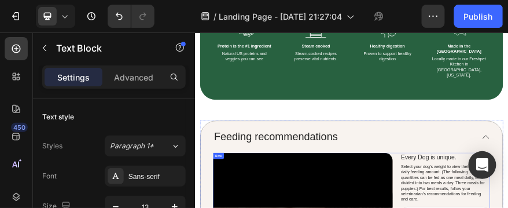
scroll to position [857, 0]
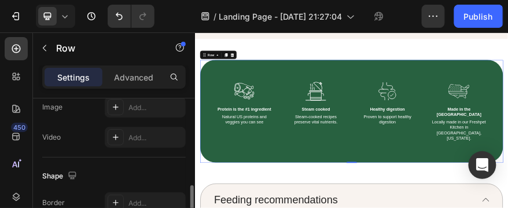
scroll to position [417, 0]
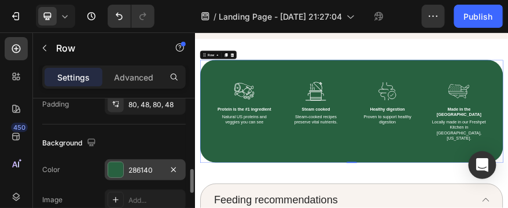
click at [118, 164] on div at bounding box center [115, 169] width 15 height 15
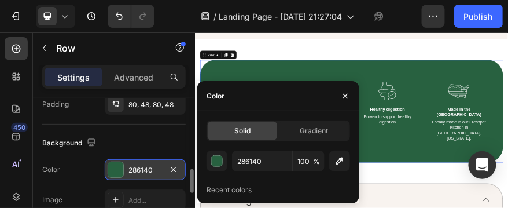
click at [112, 171] on div at bounding box center [115, 169] width 15 height 15
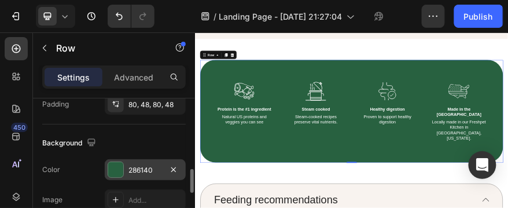
click at [118, 169] on div at bounding box center [115, 169] width 15 height 15
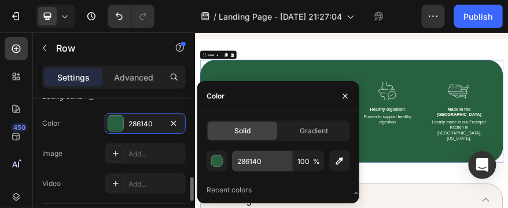
scroll to position [46, 0]
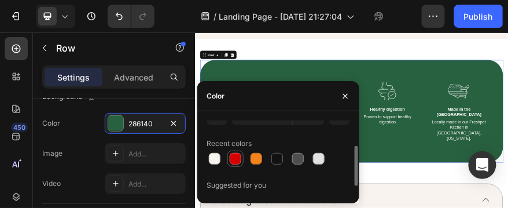
click at [240, 157] on div at bounding box center [236, 159] width 12 height 12
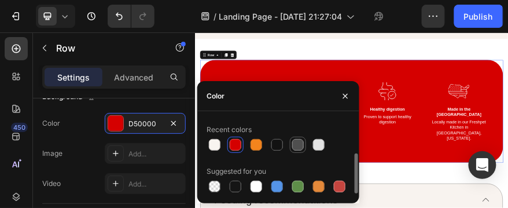
scroll to position [0, 0]
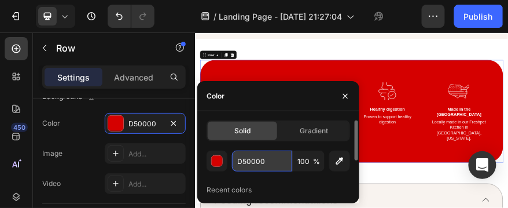
click at [261, 161] on input "D50000" at bounding box center [262, 161] width 60 height 21
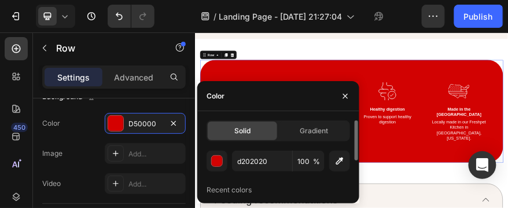
click at [279, 180] on div "d202020 100 % Recent colors Suggested for you" at bounding box center [279, 203] width 144 height 104
click at [218, 161] on div "button" at bounding box center [218, 162] width 12 height 12
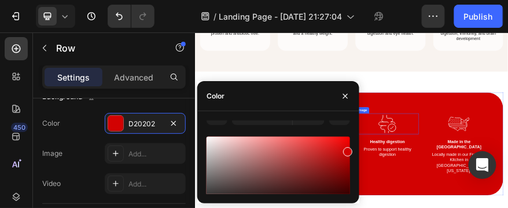
scroll to position [950, 0]
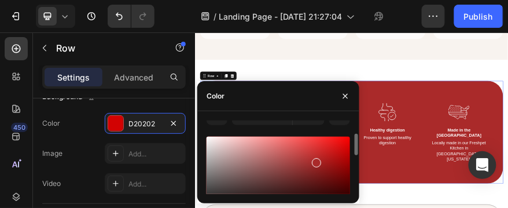
drag, startPoint x: 346, startPoint y: 153, endPoint x: 316, endPoint y: 160, distance: 31.5
click at [316, 160] on div at bounding box center [316, 162] width 9 height 9
type input "AA2A2A"
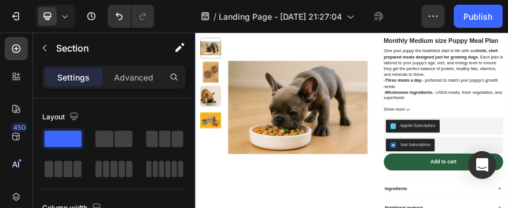
scroll to position [162, 0]
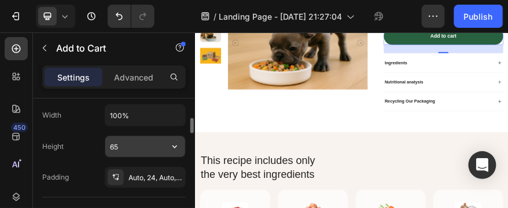
scroll to position [278, 0]
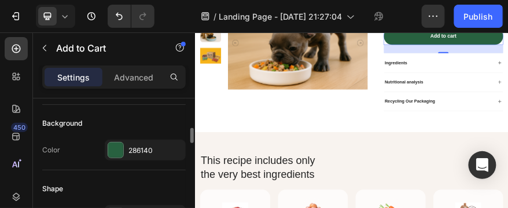
click at [144, 153] on div "286140" at bounding box center [156, 150] width 54 height 10
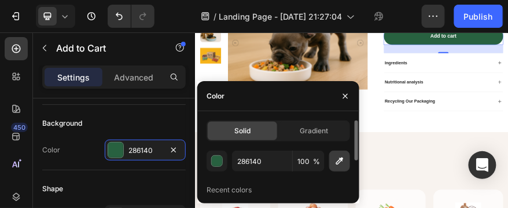
click at [341, 162] on icon "button" at bounding box center [340, 161] width 12 height 12
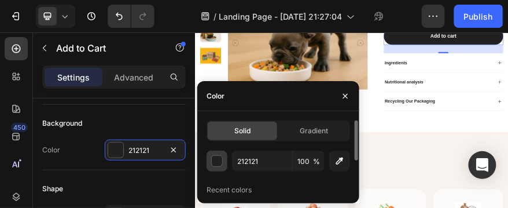
click at [214, 163] on div "button" at bounding box center [218, 162] width 12 height 12
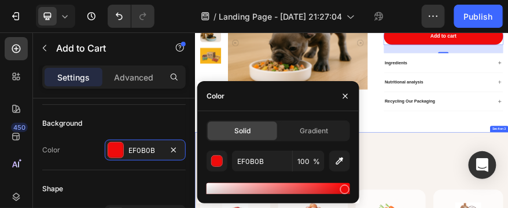
scroll to position [347, 0]
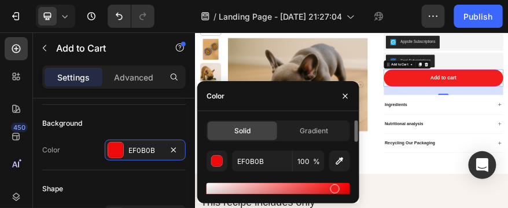
drag, startPoint x: 343, startPoint y: 188, endPoint x: 331, endPoint y: 186, distance: 12.8
click at [331, 186] on div at bounding box center [335, 188] width 9 height 9
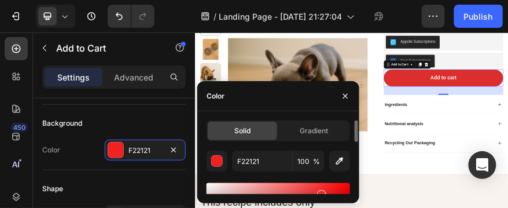
drag, startPoint x: 335, startPoint y: 187, endPoint x: 320, endPoint y: 192, distance: 15.9
click at [320, 192] on div at bounding box center [321, 194] width 9 height 9
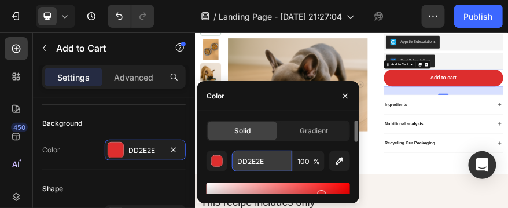
click at [261, 160] on input "DD2E2E" at bounding box center [262, 161] width 60 height 21
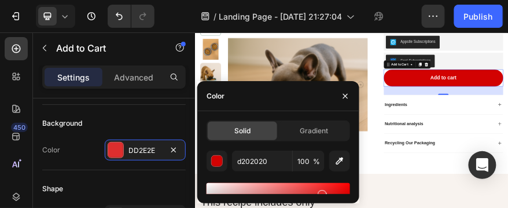
click at [298, 96] on div "Color" at bounding box center [278, 96] width 162 height 30
type input "D20202"
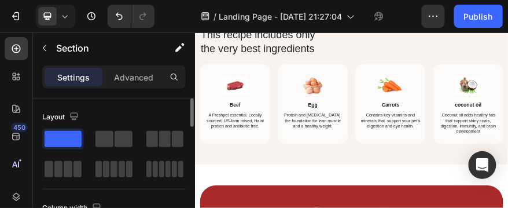
scroll to position [857, 0]
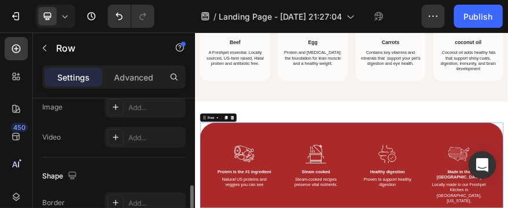
scroll to position [463, 0]
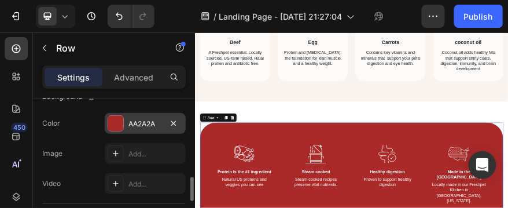
click at [116, 120] on div at bounding box center [115, 123] width 15 height 15
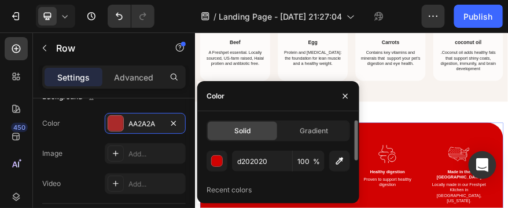
click at [271, 186] on div "Recent colors" at bounding box center [279, 190] width 144 height 19
type input "D20202"
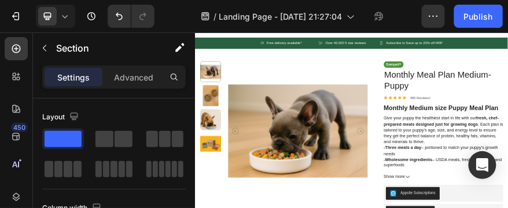
scroll to position [0, 0]
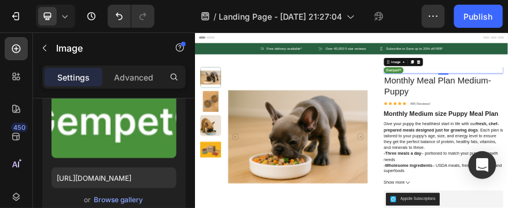
scroll to position [93, 0]
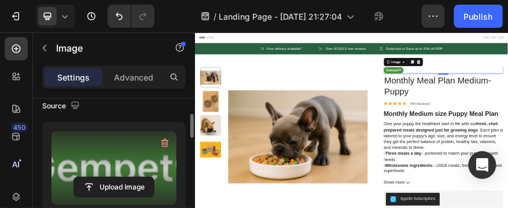
click at [141, 148] on label at bounding box center [114, 167] width 125 height 73
click at [141, 177] on input "file" at bounding box center [114, 187] width 80 height 20
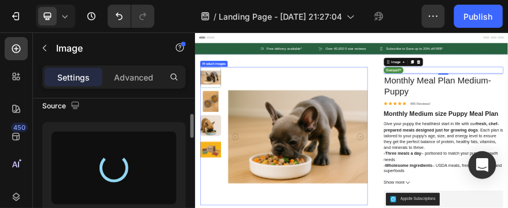
type input "[URL][DOMAIN_NAME]"
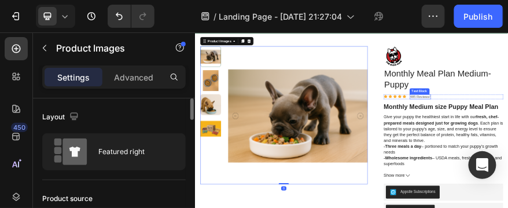
scroll to position [0, 0]
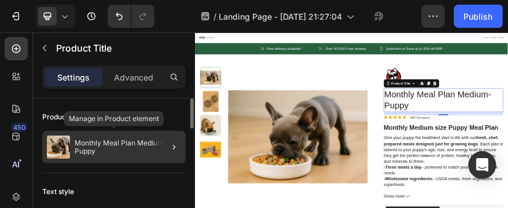
click at [93, 147] on p "Monthly Meal Plan Medium- Puppy" at bounding box center [128, 147] width 107 height 16
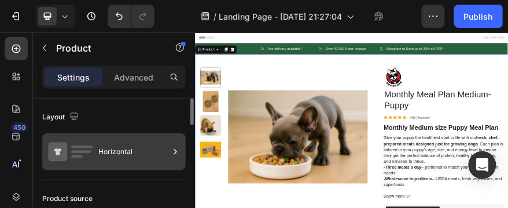
click at [93, 147] on icon at bounding box center [70, 151] width 46 height 27
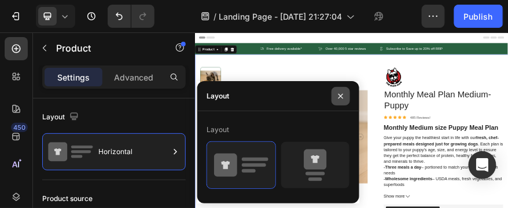
click at [338, 98] on icon "button" at bounding box center [340, 96] width 9 height 9
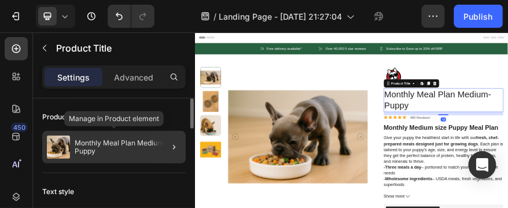
scroll to position [46, 0]
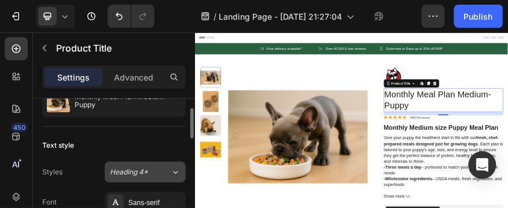
click at [136, 174] on span "Heading 4*" at bounding box center [129, 172] width 38 height 10
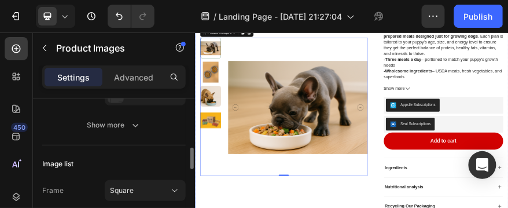
scroll to position [278, 0]
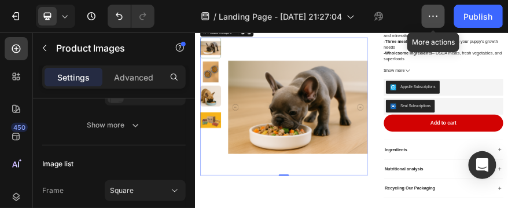
click at [438, 18] on icon "button" at bounding box center [434, 16] width 12 height 12
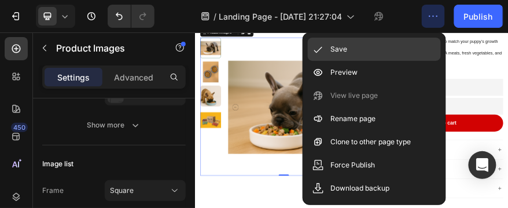
click at [346, 48] on p "Save" at bounding box center [339, 49] width 17 height 12
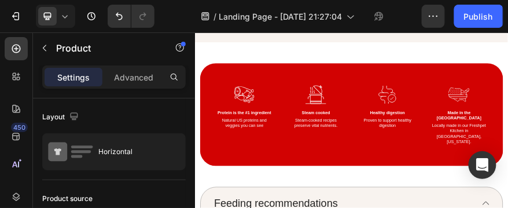
scroll to position [1066, 0]
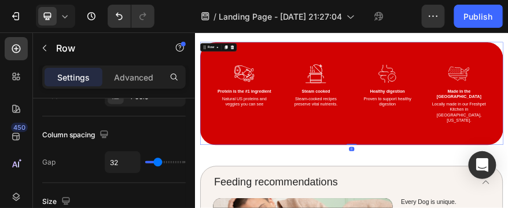
scroll to position [417, 0]
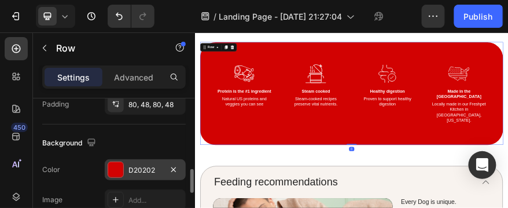
click at [115, 165] on div at bounding box center [115, 169] width 15 height 15
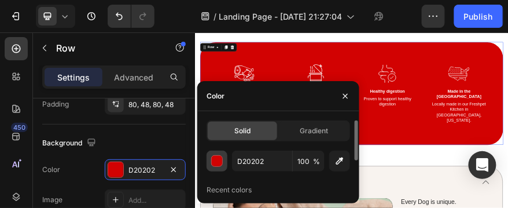
click at [222, 166] on div "button" at bounding box center [217, 161] width 12 height 12
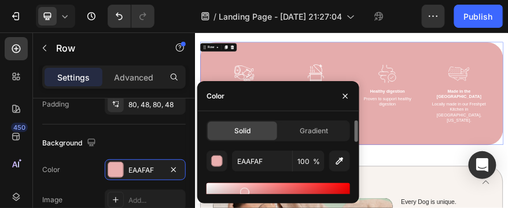
drag, startPoint x: 237, startPoint y: 186, endPoint x: 235, endPoint y: 179, distance: 7.3
click at [209, 160] on button "button" at bounding box center [217, 161] width 21 height 21
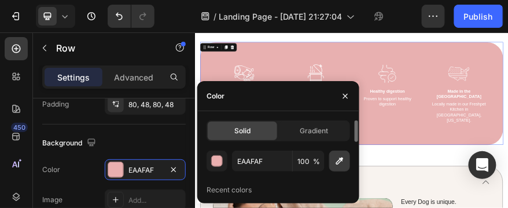
click at [334, 158] on button "button" at bounding box center [340, 161] width 21 height 21
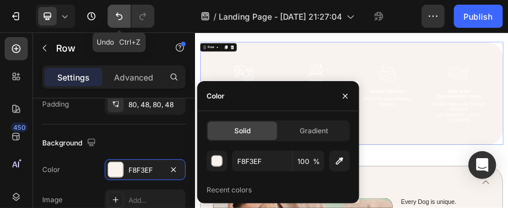
click at [117, 16] on icon "Undo/Redo" at bounding box center [120, 16] width 12 height 12
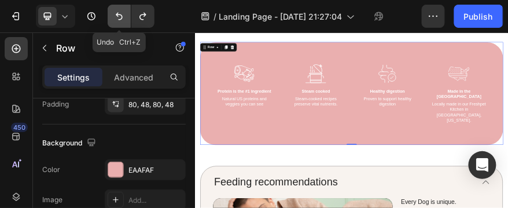
click at [117, 22] on button "Undo/Redo" at bounding box center [119, 16] width 23 height 23
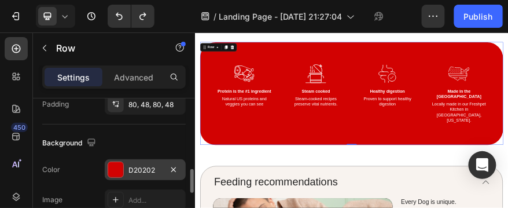
click at [143, 166] on div "D20202" at bounding box center [146, 170] width 34 height 10
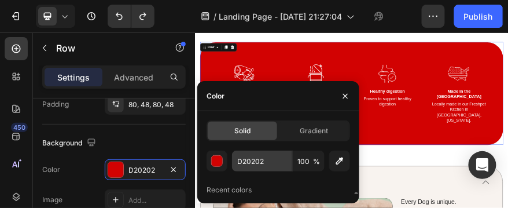
scroll to position [60, 0]
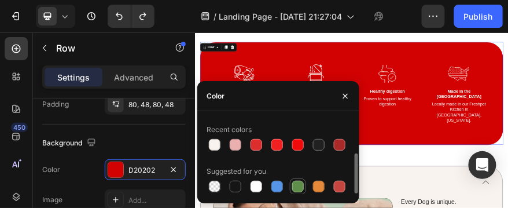
click at [297, 185] on div at bounding box center [298, 187] width 12 height 12
type input "5E8E49"
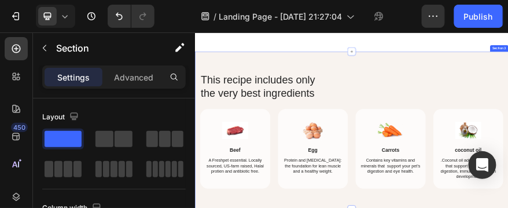
scroll to position [880, 0]
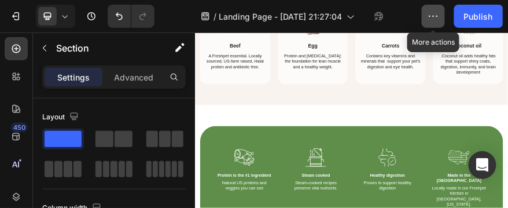
click at [440, 8] on button "button" at bounding box center [433, 16] width 23 height 23
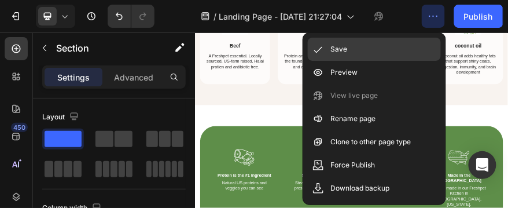
click at [324, 46] on icon at bounding box center [319, 49] width 12 height 12
click at [369, 61] on div "Save" at bounding box center [374, 72] width 133 height 23
